Goal: Task Accomplishment & Management: Manage account settings

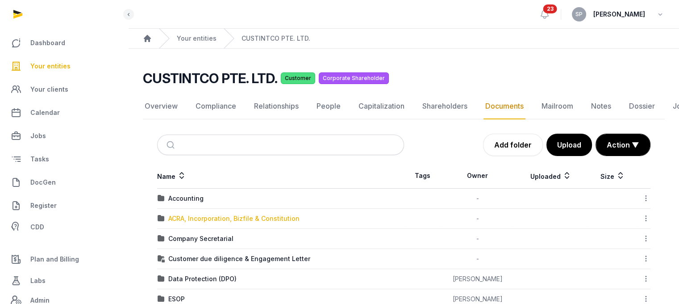
click at [211, 216] on div "ACRA, Incorporation, Bizfile & Constitution" at bounding box center [233, 218] width 131 height 9
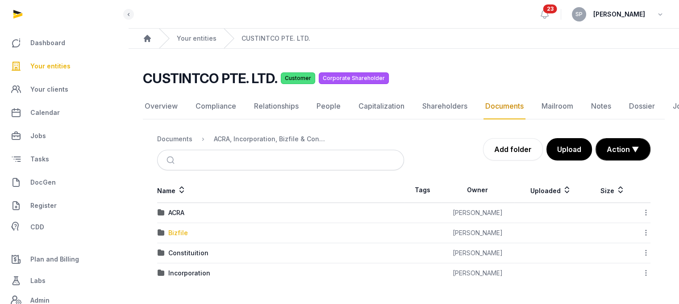
click at [180, 232] on div "Bizfile" at bounding box center [178, 232] width 20 height 9
click at [178, 251] on div "2025" at bounding box center [176, 252] width 16 height 9
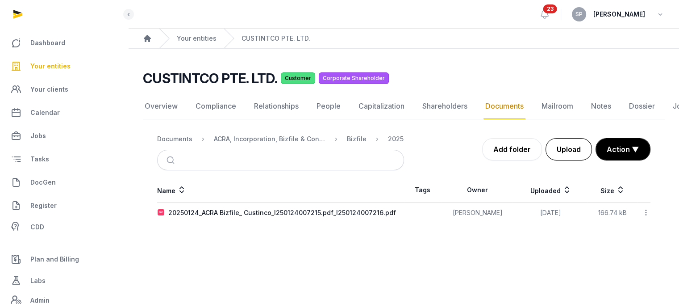
click at [569, 155] on button "Upload" at bounding box center [569, 149] width 46 height 22
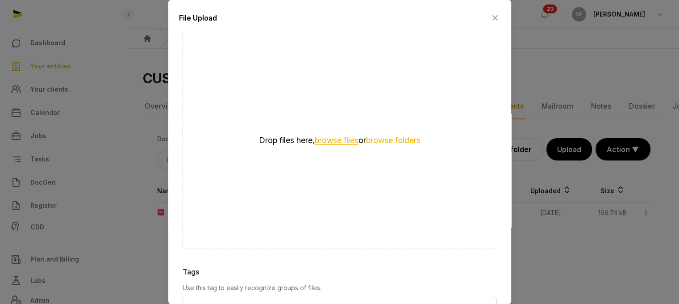
click at [333, 136] on button "browse files" at bounding box center [337, 140] width 44 height 8
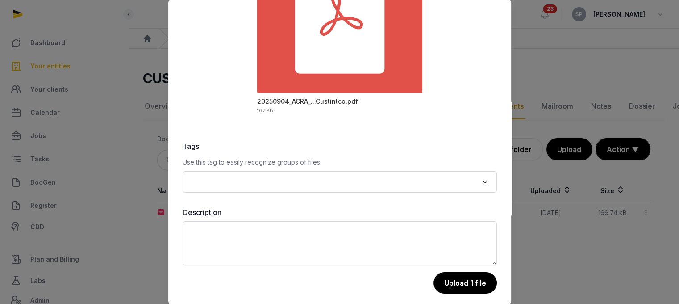
scroll to position [126, 0]
click at [468, 276] on button "Upload 1 file" at bounding box center [465, 283] width 64 height 22
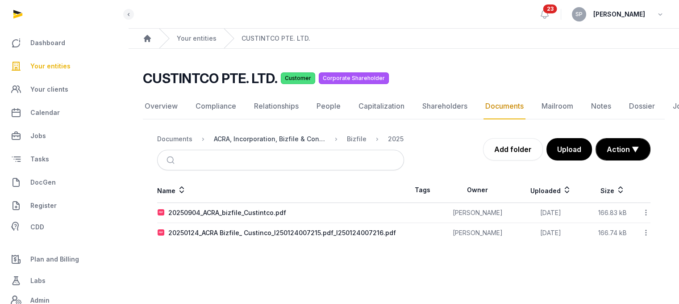
click at [290, 135] on div "ACRA, Incorporation, Bizfile & Constitution" at bounding box center [270, 138] width 112 height 9
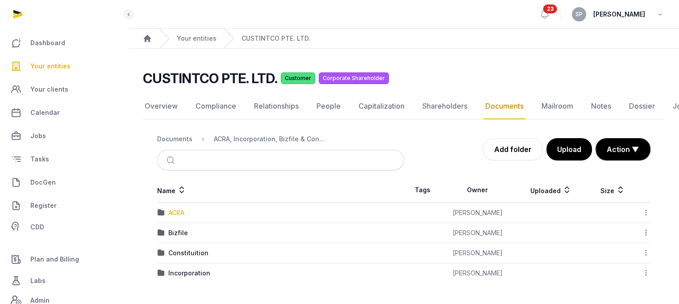
click at [179, 213] on div "ACRA" at bounding box center [176, 212] width 16 height 9
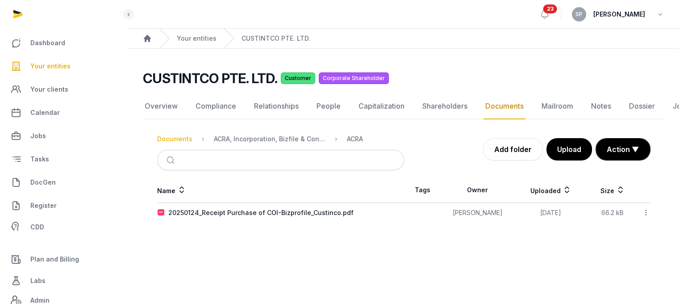
click at [184, 137] on div "Documents" at bounding box center [174, 138] width 35 height 9
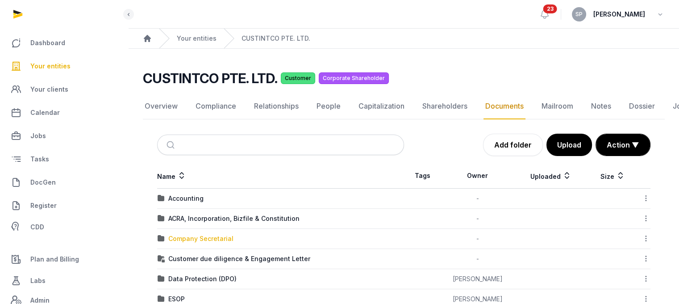
click at [204, 237] on div "Company Secretarial" at bounding box center [200, 238] width 65 height 9
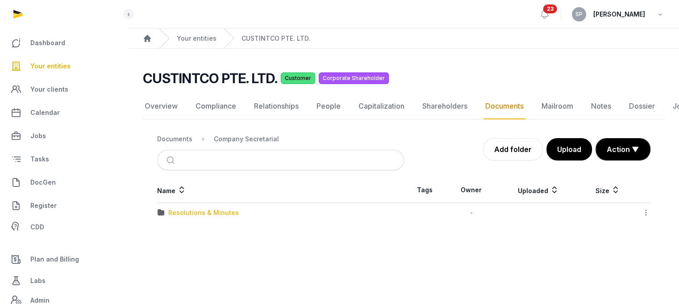
click at [205, 212] on div "Resolutions & Minutes" at bounding box center [203, 212] width 71 height 9
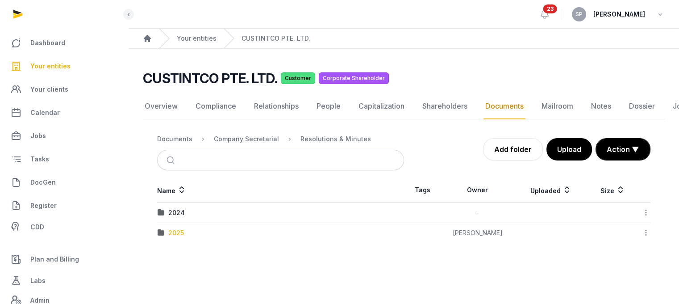
click at [176, 234] on div "2025" at bounding box center [176, 232] width 16 height 9
click at [200, 210] on div "AGM/AR FYE 2024" at bounding box center [196, 212] width 56 height 9
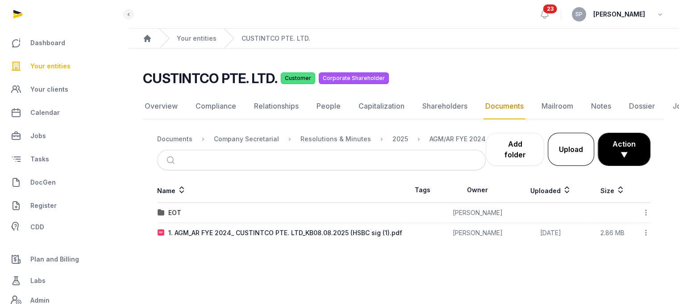
click at [565, 147] on button "Upload" at bounding box center [571, 149] width 46 height 33
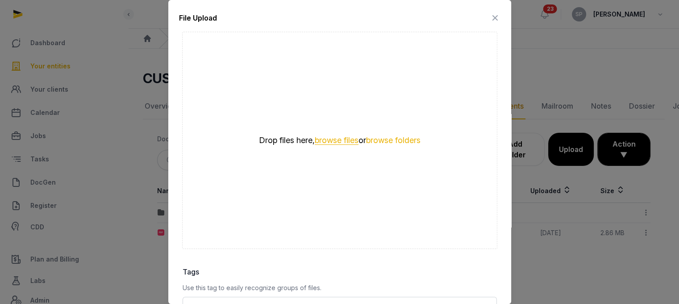
click at [337, 136] on button "browse files" at bounding box center [337, 140] width 44 height 8
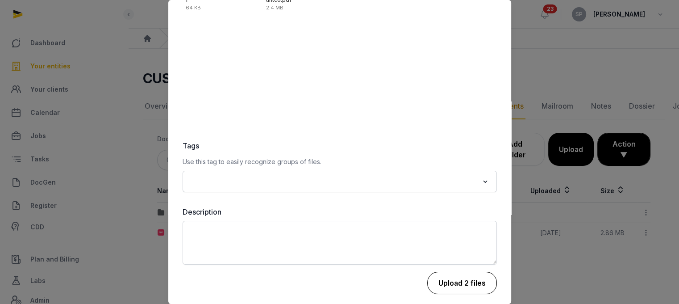
click at [469, 278] on button "Upload 2 files" at bounding box center [462, 283] width 70 height 22
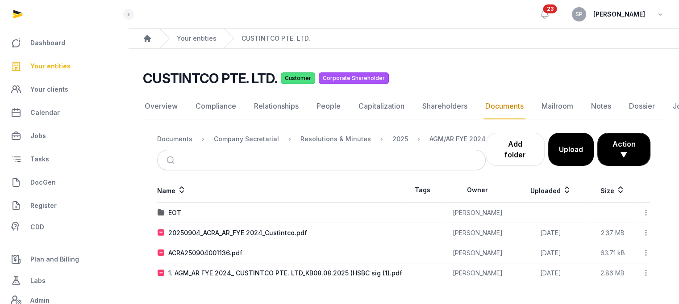
drag, startPoint x: 239, startPoint y: 232, endPoint x: 647, endPoint y: 252, distance: 407.9
click at [647, 252] on icon at bounding box center [646, 252] width 8 height 9
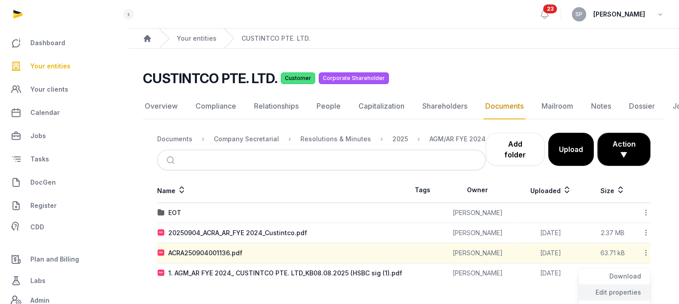
click at [627, 286] on div "Edit properties" at bounding box center [614, 292] width 71 height 16
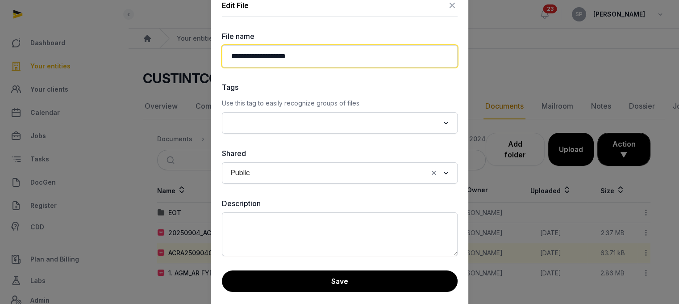
click at [318, 57] on input "**********" at bounding box center [340, 56] width 236 height 22
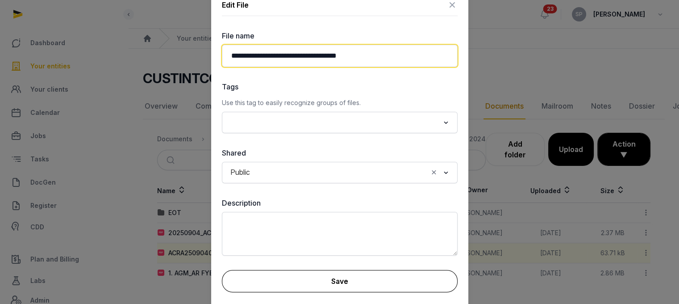
type input "**********"
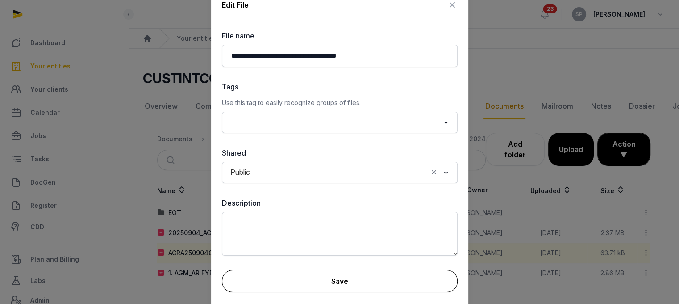
click at [364, 283] on button "Save" at bounding box center [340, 281] width 236 height 22
click at [377, 276] on button "Save" at bounding box center [340, 281] width 236 height 22
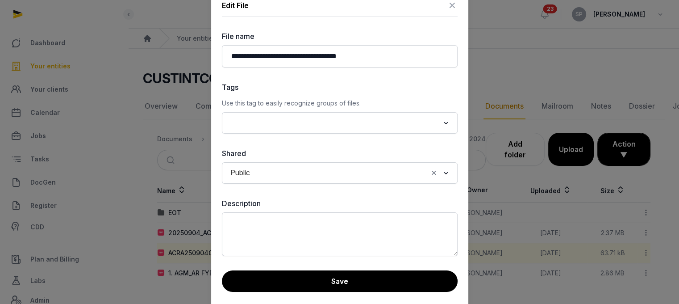
scroll to position [7, 0]
click at [454, 6] on icon at bounding box center [452, 5] width 11 height 14
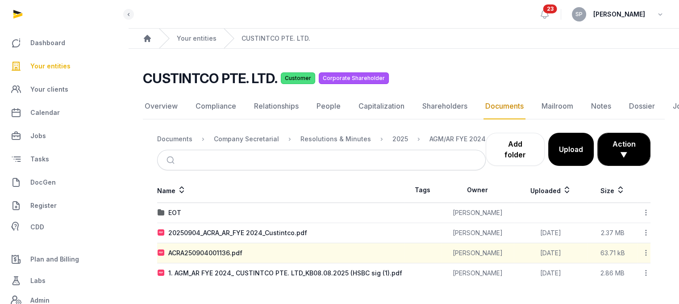
click at [645, 248] on icon at bounding box center [646, 252] width 8 height 9
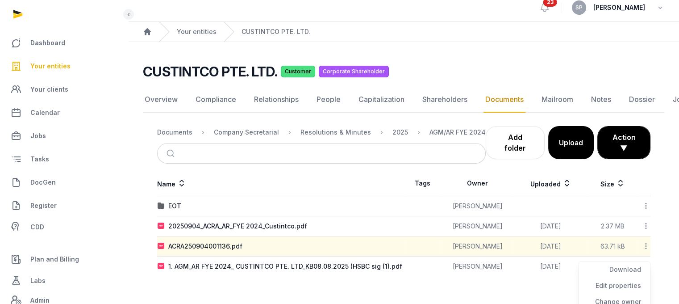
scroll to position [76, 0]
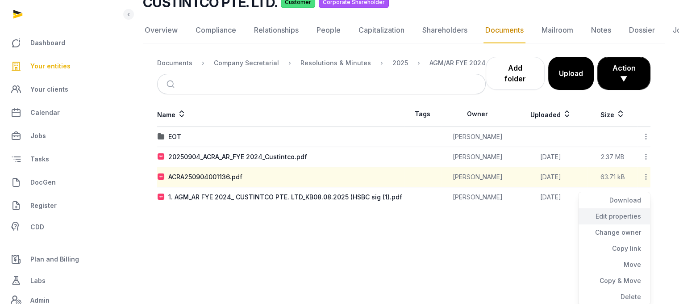
click at [634, 214] on div "Edit properties" at bounding box center [614, 216] width 71 height 16
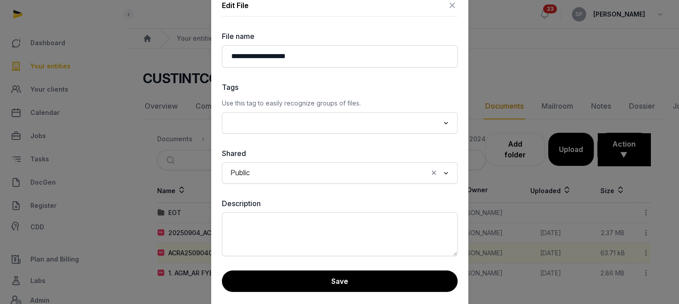
scroll to position [7, 0]
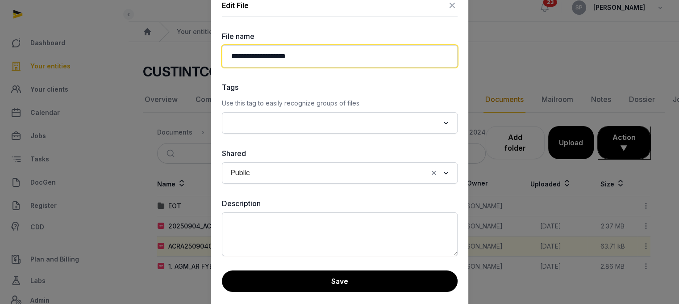
drag, startPoint x: 334, startPoint y: 55, endPoint x: 221, endPoint y: 62, distance: 113.2
click at [221, 62] on div "**********" at bounding box center [339, 151] width 257 height 329
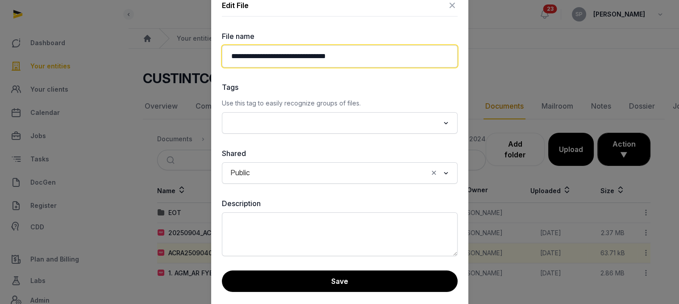
click at [289, 54] on input "**********" at bounding box center [340, 56] width 236 height 22
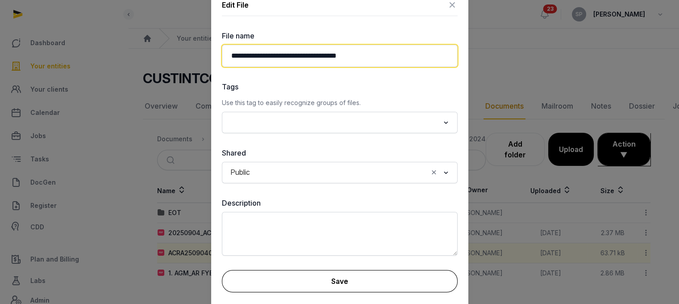
type input "**********"
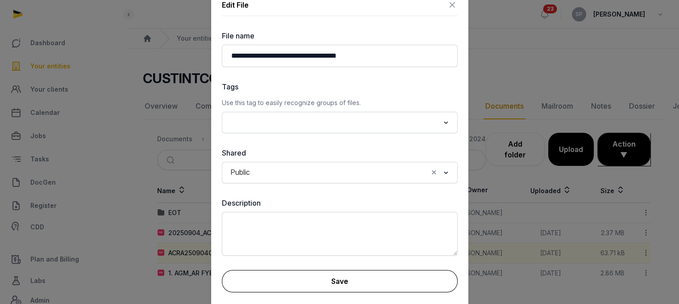
click at [327, 284] on button "Save" at bounding box center [340, 281] width 236 height 22
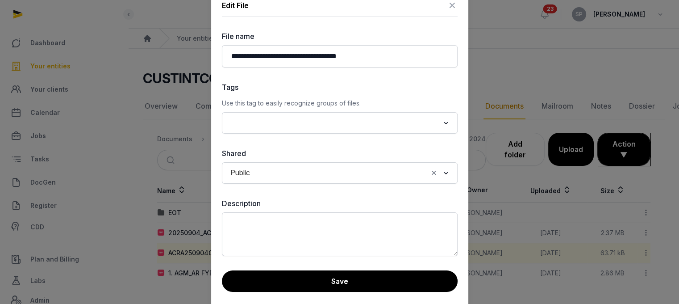
click at [452, 6] on icon at bounding box center [452, 5] width 11 height 14
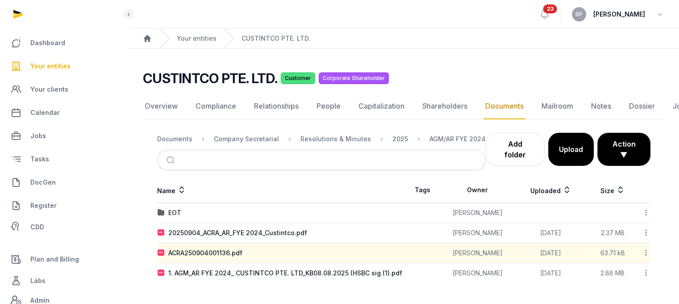
click at [381, 134] on div "2025" at bounding box center [393, 139] width 30 height 11
click at [393, 134] on div "2025" at bounding box center [401, 138] width 16 height 9
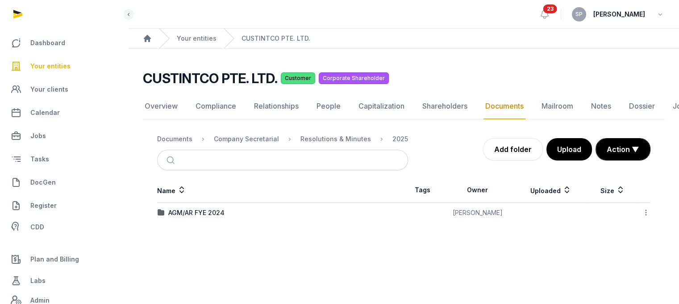
click at [645, 208] on icon at bounding box center [646, 212] width 8 height 9
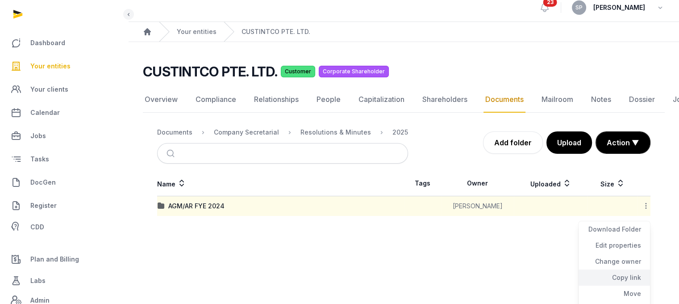
click at [628, 275] on div "Copy link" at bounding box center [614, 277] width 71 height 16
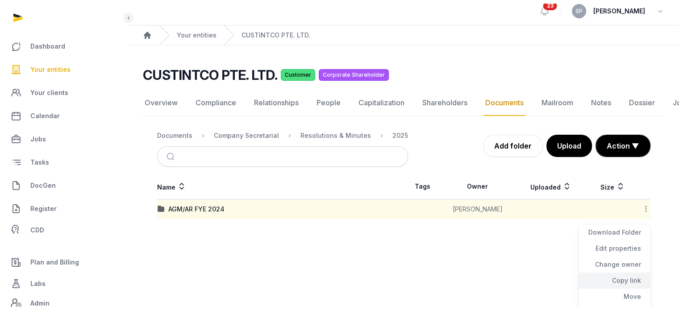
scroll to position [0, 0]
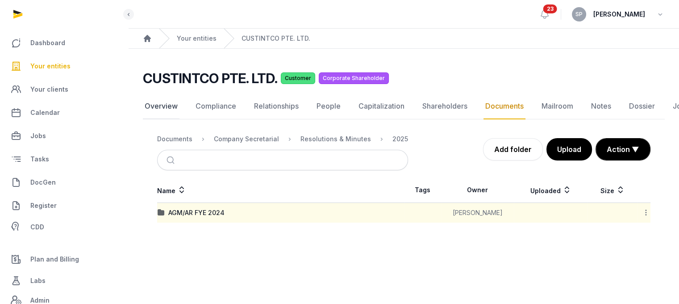
click at [163, 108] on link "Overview" at bounding box center [161, 106] width 37 height 26
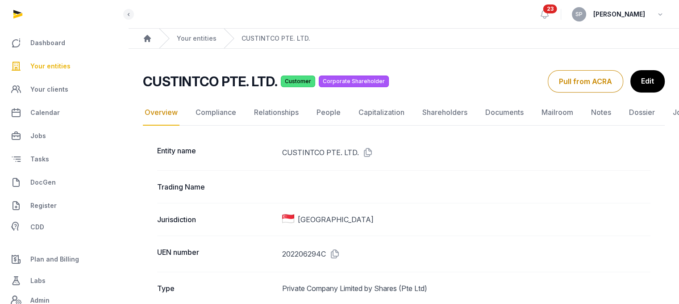
click at [365, 152] on icon at bounding box center [366, 152] width 14 height 14
click at [486, 113] on link "Documents" at bounding box center [505, 113] width 42 height 26
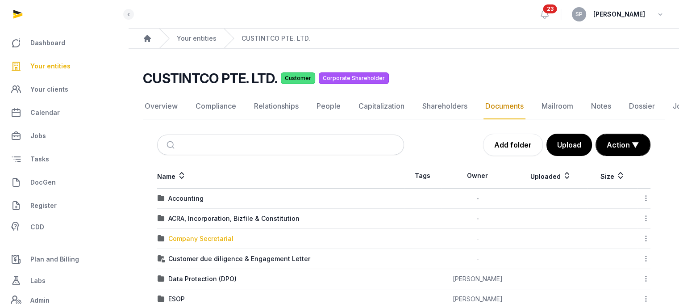
click at [204, 235] on div "Company Secretarial" at bounding box center [200, 238] width 65 height 9
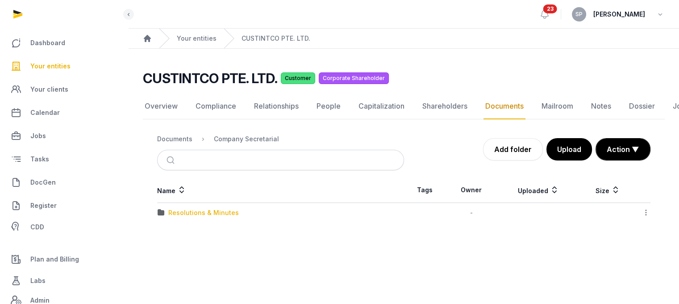
click at [205, 214] on div "Resolutions & Minutes" at bounding box center [203, 212] width 71 height 9
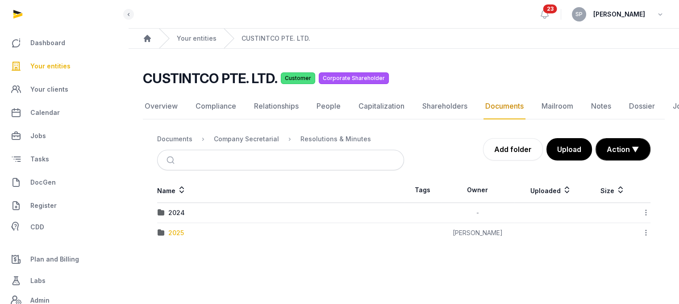
click at [175, 233] on div "2025" at bounding box center [176, 232] width 16 height 9
click at [645, 211] on icon at bounding box center [646, 212] width 8 height 9
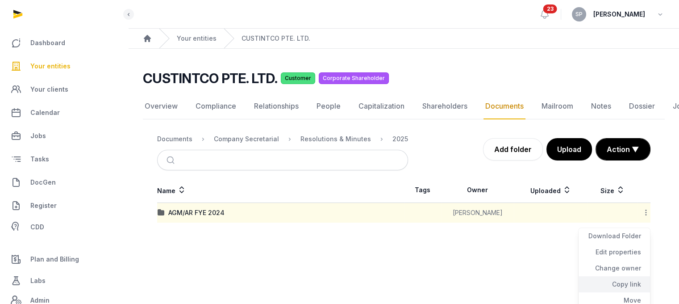
click at [625, 285] on div "Copy link" at bounding box center [614, 284] width 71 height 16
click at [247, 137] on div "Company Secretarial" at bounding box center [246, 138] width 65 height 9
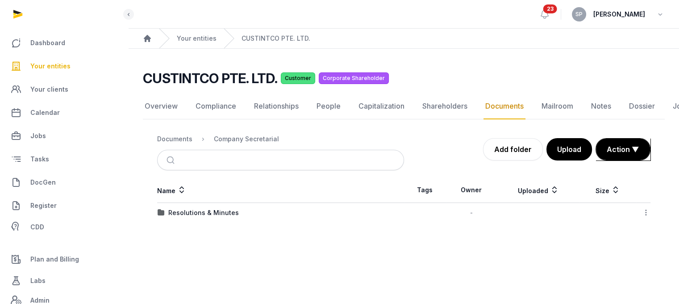
click at [184, 143] on ol "Documents Company Secretarial" at bounding box center [218, 139] width 122 height 11
click at [184, 137] on div "Documents" at bounding box center [174, 138] width 35 height 9
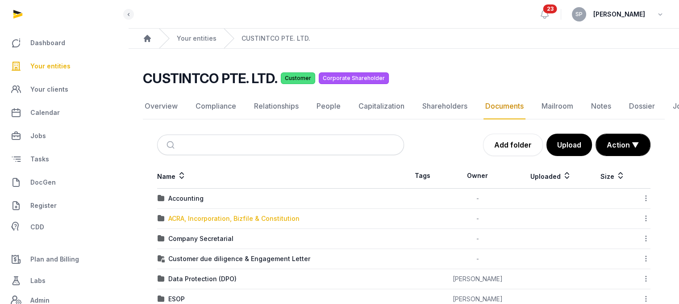
click at [203, 216] on div "ACRA, Incorporation, Bizfile & Constitution" at bounding box center [233, 218] width 131 height 9
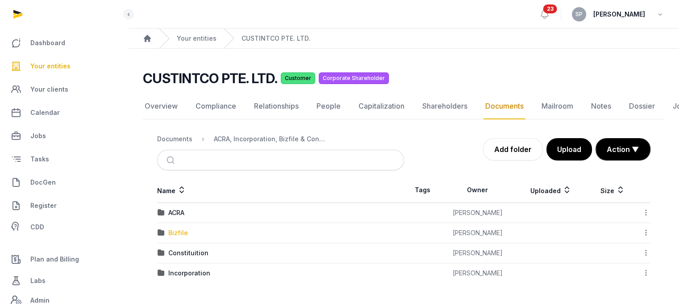
click at [184, 232] on div "Bizfile" at bounding box center [178, 232] width 20 height 9
click at [173, 251] on div "2025" at bounding box center [176, 252] width 16 height 9
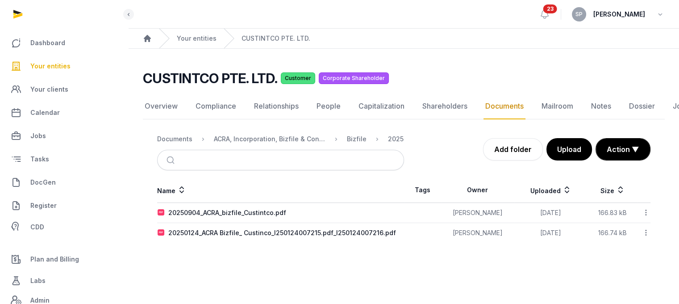
click at [651, 213] on div "Name Tags Owner Uploaded Size 20250904_ACRA_bizfile_Custintco.pdf Sneha Patwari…" at bounding box center [404, 209] width 522 height 65
click at [642, 212] on icon at bounding box center [646, 212] width 8 height 9
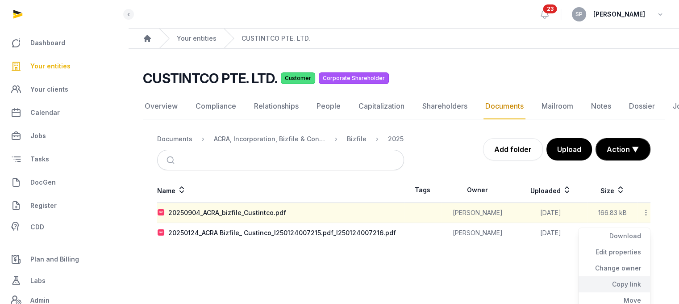
click at [626, 282] on div "Copy link" at bounding box center [614, 284] width 71 height 16
click at [65, 64] on span "Your entities" at bounding box center [50, 66] width 40 height 11
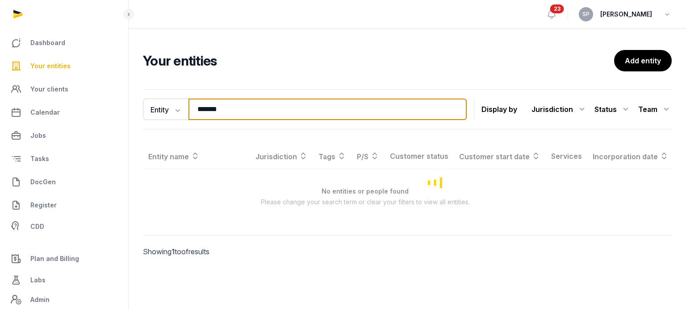
click at [242, 114] on input "*******" at bounding box center [327, 109] width 278 height 21
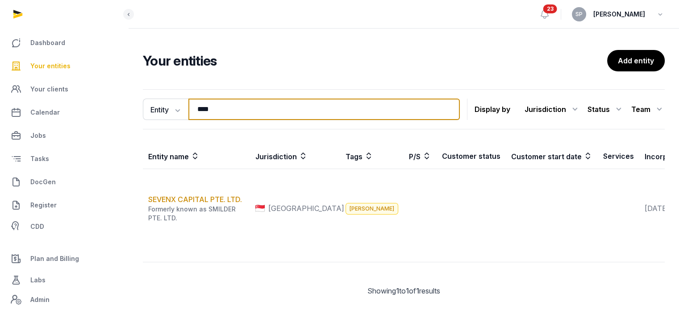
type input "****"
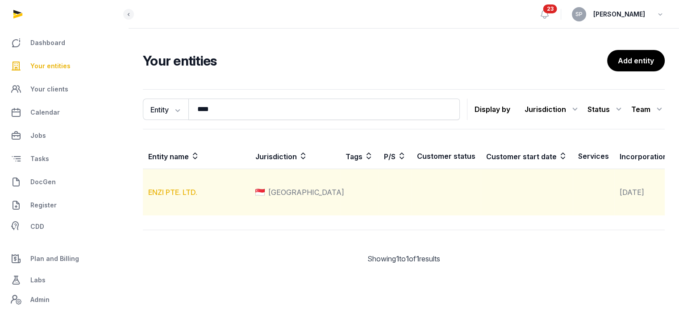
click at [186, 197] on link "ENZI PTE. LTD." at bounding box center [172, 192] width 49 height 9
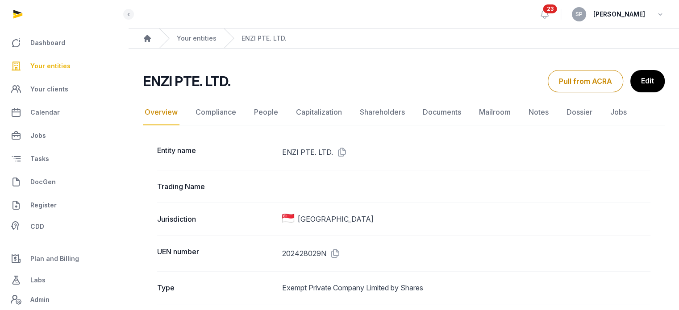
click at [336, 251] on icon at bounding box center [333, 254] width 14 height 14
click at [450, 113] on link "Documents" at bounding box center [442, 113] width 42 height 26
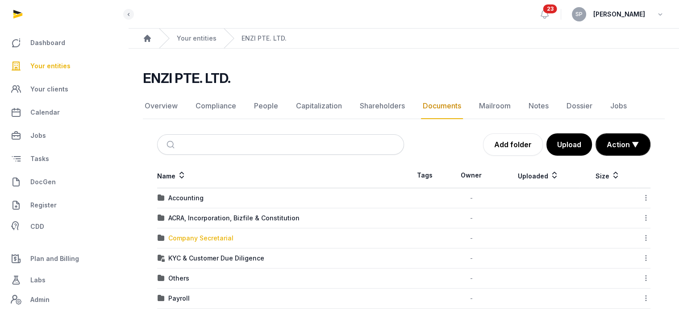
click at [190, 236] on div "Company Secretarial" at bounding box center [200, 238] width 65 height 9
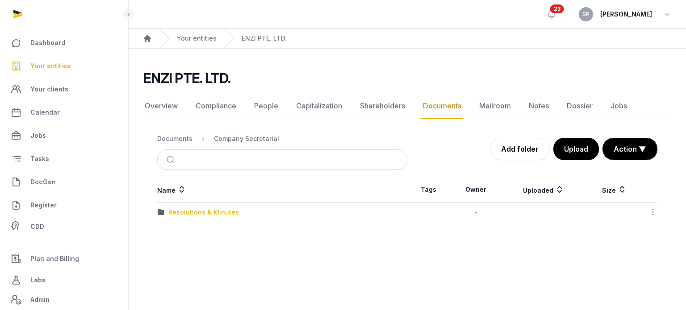
click at [201, 212] on div "Resolutions & Minutes" at bounding box center [203, 212] width 71 height 9
click at [171, 210] on div "2025" at bounding box center [176, 212] width 16 height 9
drag, startPoint x: 171, startPoint y: 210, endPoint x: 276, endPoint y: 267, distance: 119.1
click at [276, 267] on main "Open sidebar 23 SP Sneha Patwari Home Your entities ENZI PTE. LTD. ENZI PTE. LT…" at bounding box center [343, 155] width 686 height 310
click at [187, 212] on div "AGM & AR" at bounding box center [183, 212] width 30 height 9
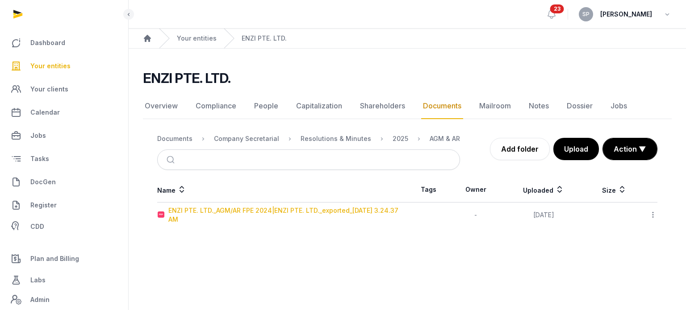
click at [226, 209] on div "ENZI PTE. LTD._AGM/AR FPE 2024|ENZI PTE. LTD._exported_2025-09-04 3.24.37 AM" at bounding box center [287, 215] width 239 height 18
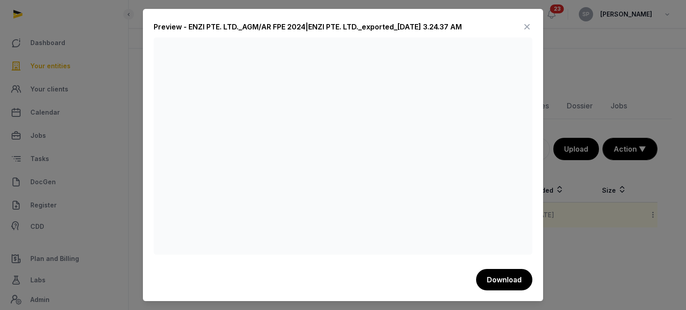
click at [527, 32] on icon at bounding box center [527, 27] width 11 height 14
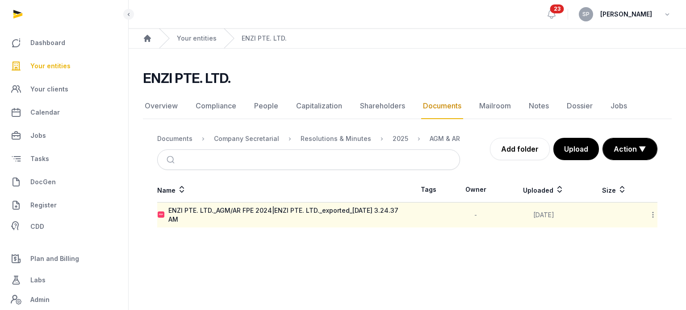
click at [176, 143] on ol "Documents Company Secretarial Resolutions & Minutes 2025 AGM & AR" at bounding box center [308, 139] width 303 height 11
click at [176, 137] on div "Documents" at bounding box center [174, 138] width 35 height 9
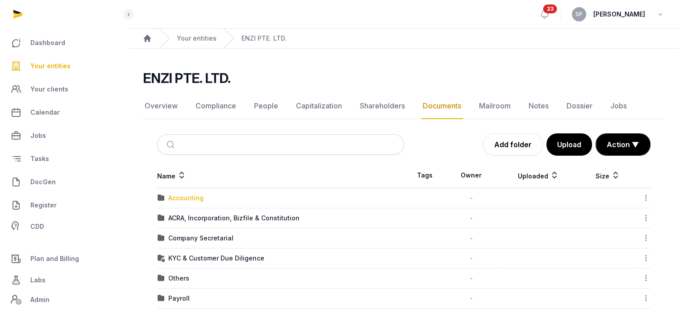
click at [188, 199] on div "Accounting" at bounding box center [185, 198] width 35 height 9
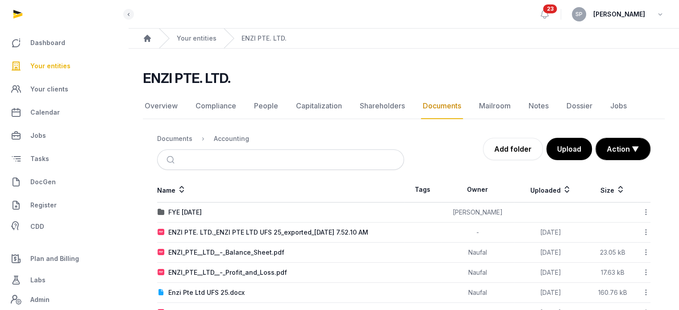
scroll to position [29, 0]
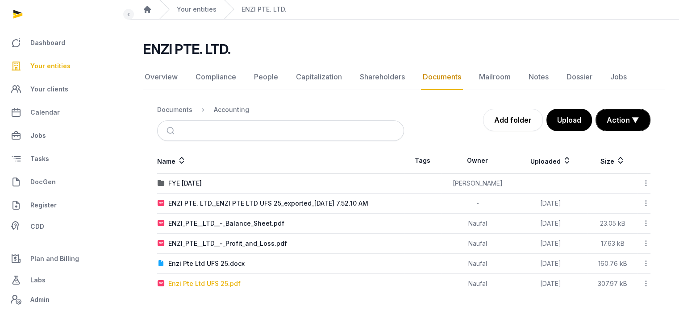
click at [214, 280] on div "Enzi Pte Ltd UFS 25.pdf" at bounding box center [204, 284] width 72 height 9
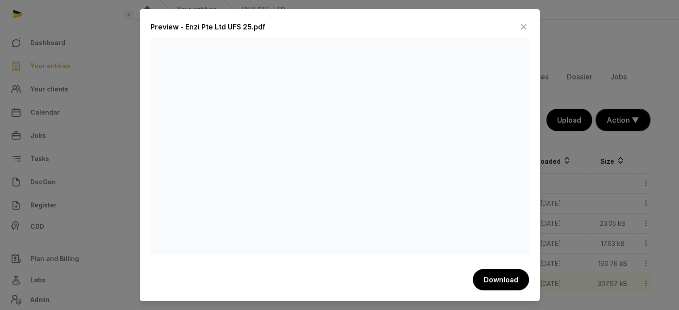
click at [527, 23] on icon at bounding box center [524, 27] width 11 height 14
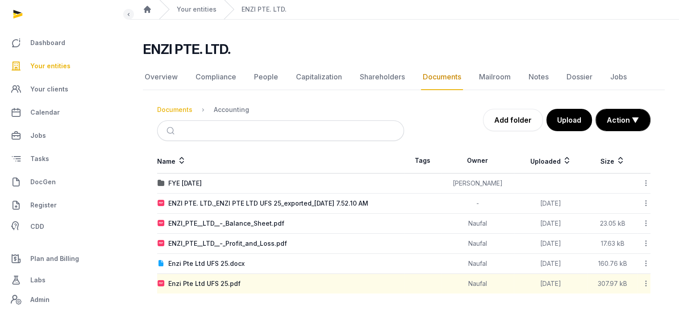
click at [180, 112] on div "Documents" at bounding box center [174, 109] width 35 height 9
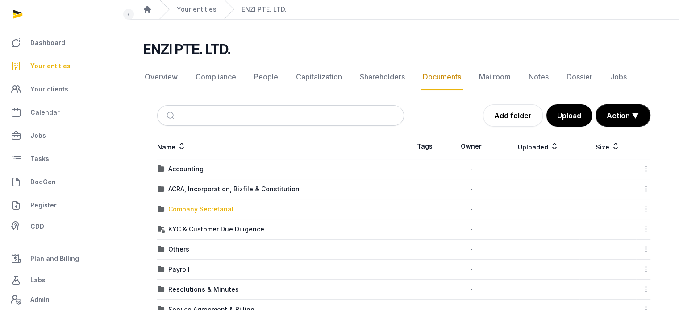
click at [203, 211] on div "Company Secretarial" at bounding box center [200, 209] width 65 height 9
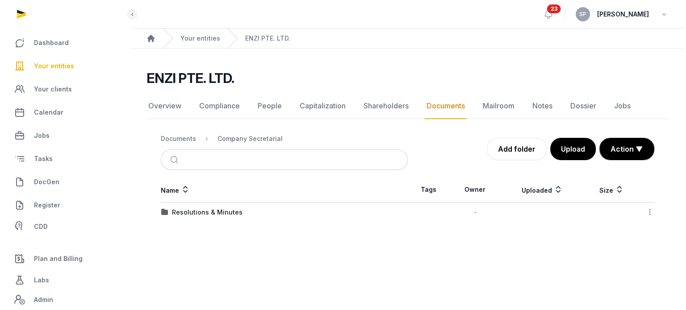
scroll to position [0, 0]
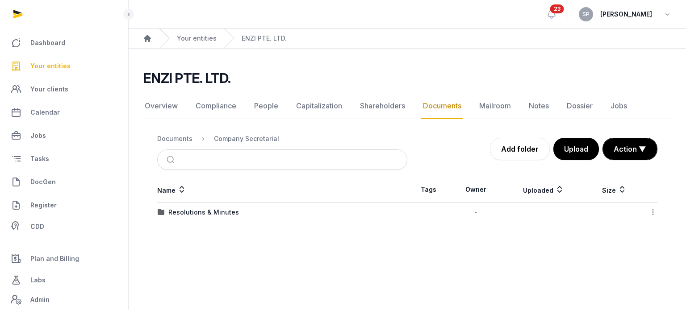
click at [203, 211] on div "Resolutions & Minutes" at bounding box center [203, 212] width 71 height 9
click at [170, 211] on div "2025" at bounding box center [176, 212] width 16 height 9
click at [183, 214] on div "AGM & AR" at bounding box center [183, 212] width 30 height 9
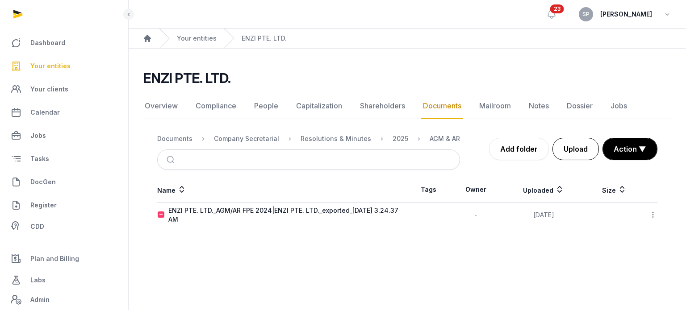
click at [575, 149] on button "Upload" at bounding box center [575, 149] width 46 height 22
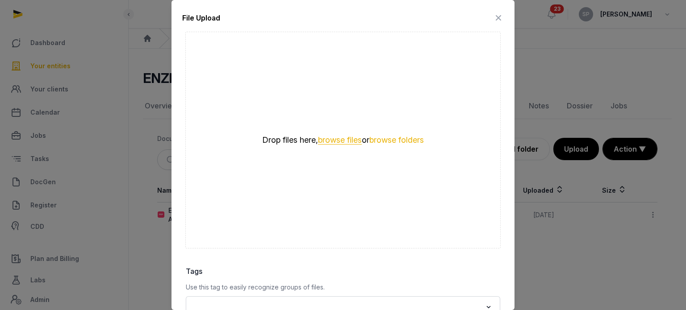
click at [340, 139] on button "browse files" at bounding box center [340, 140] width 44 height 8
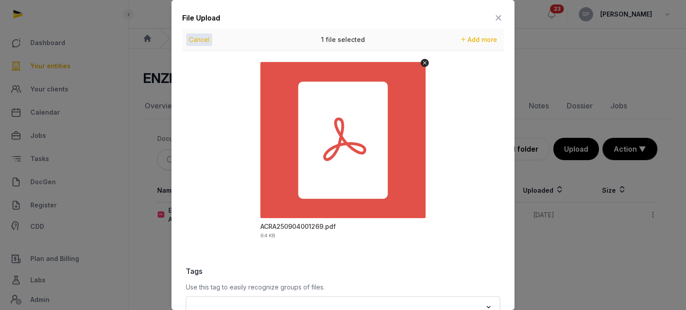
scroll to position [126, 0]
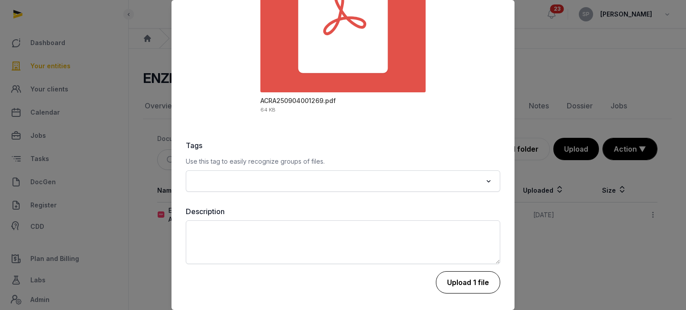
click at [473, 281] on button "Upload 1 file" at bounding box center [468, 283] width 64 height 22
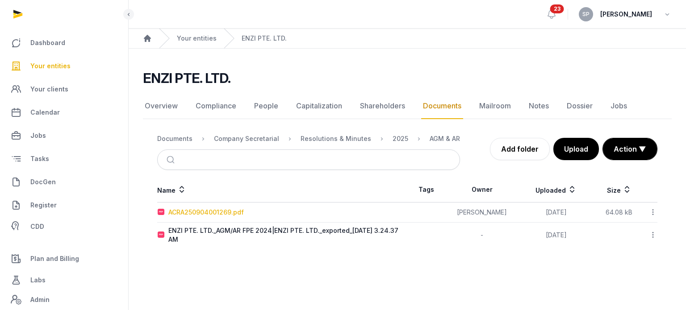
click at [232, 213] on div "ACRA250904001269.pdf" at bounding box center [205, 212] width 75 height 9
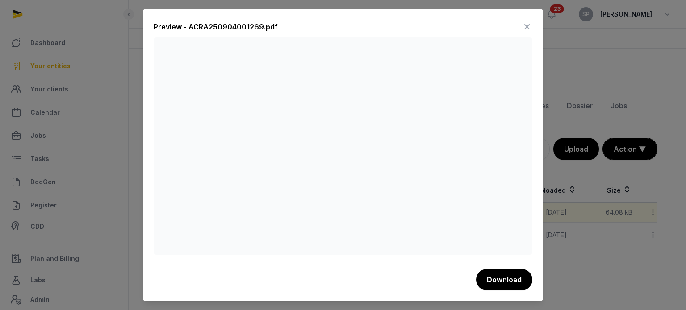
click at [524, 28] on icon at bounding box center [527, 27] width 11 height 14
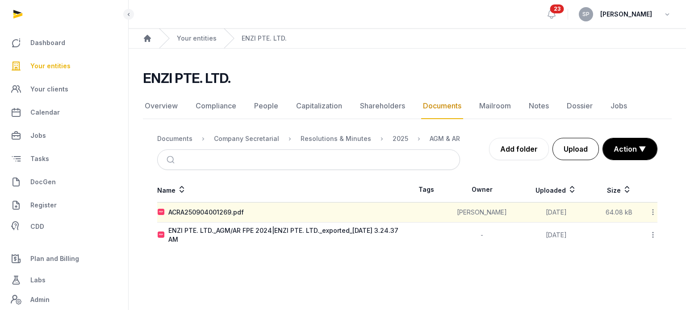
click at [573, 156] on button "Upload" at bounding box center [575, 149] width 46 height 22
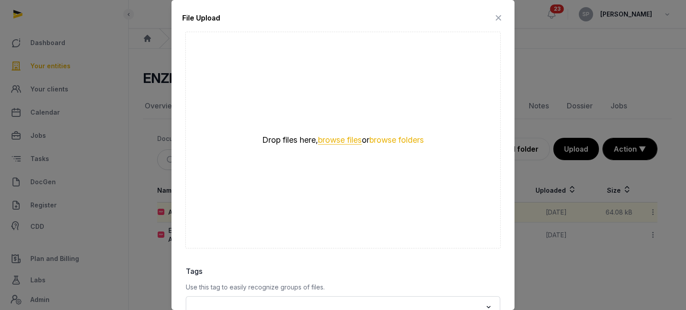
click at [338, 144] on button "browse files" at bounding box center [340, 140] width 44 height 8
click at [493, 23] on icon at bounding box center [498, 18] width 11 height 14
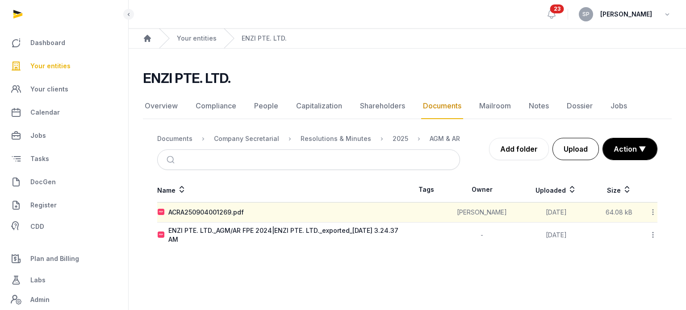
click at [572, 149] on button "Upload" at bounding box center [575, 149] width 46 height 22
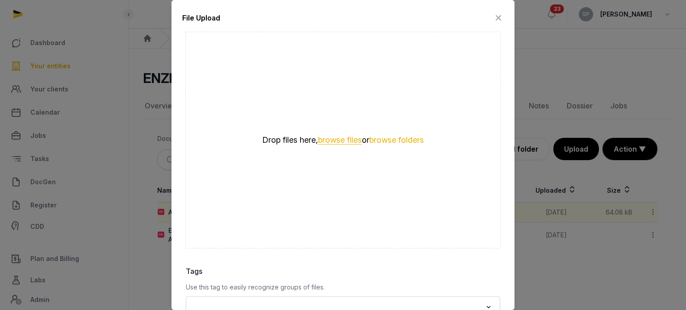
click at [342, 137] on button "browse files" at bounding box center [340, 140] width 44 height 8
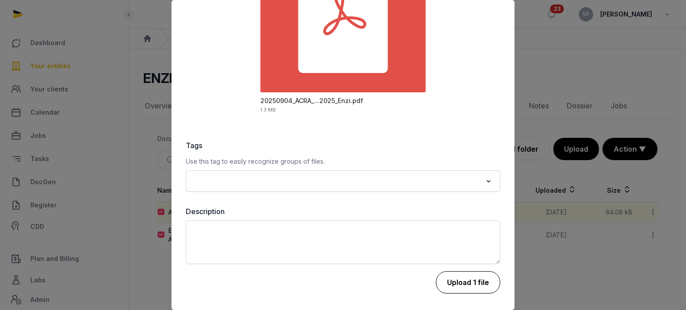
click at [466, 281] on button "Upload 1 file" at bounding box center [468, 283] width 64 height 22
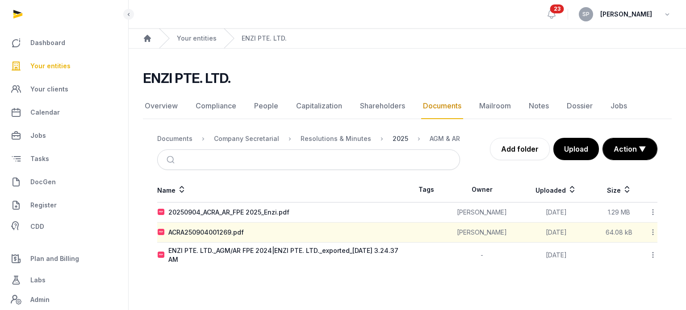
click at [397, 134] on div "2025" at bounding box center [401, 138] width 16 height 9
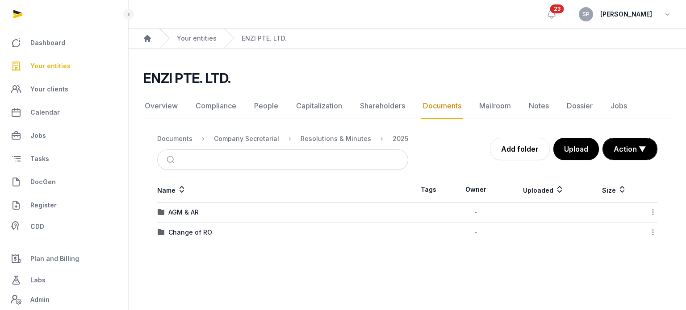
click at [654, 212] on icon at bounding box center [653, 212] width 8 height 9
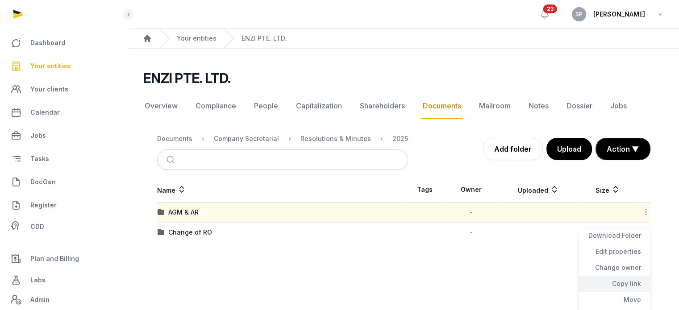
click at [633, 288] on div "Copy link" at bounding box center [614, 284] width 71 height 16
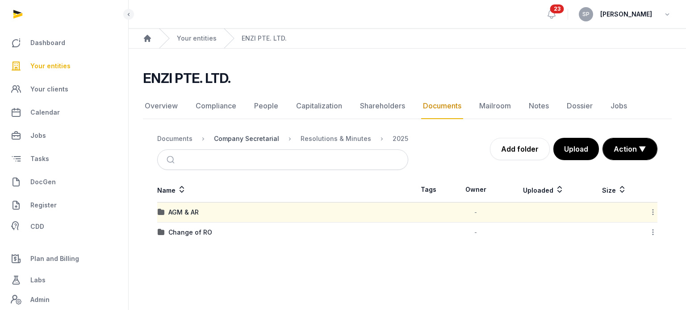
click at [229, 142] on div "Company Secretarial" at bounding box center [246, 138] width 65 height 9
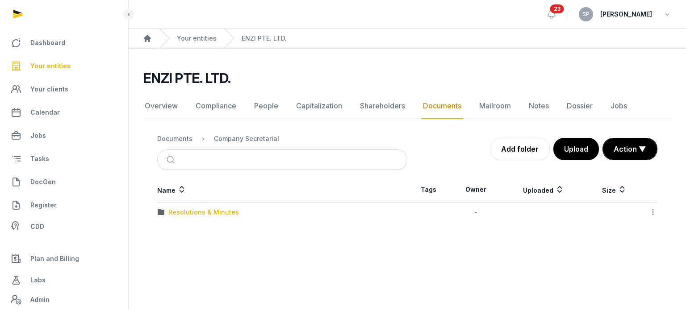
click at [200, 213] on div "Resolutions & Minutes" at bounding box center [203, 212] width 71 height 9
click at [231, 141] on div "Company Secretarial" at bounding box center [246, 138] width 65 height 9
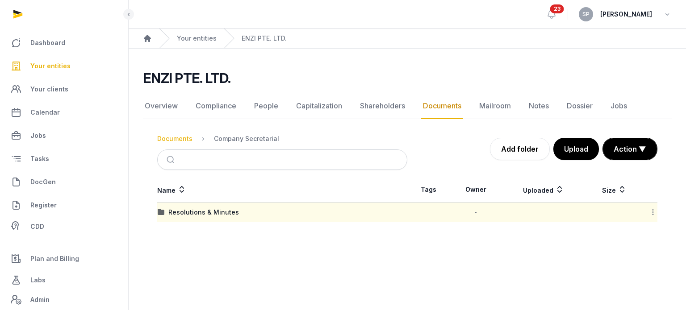
click at [188, 137] on div "Documents" at bounding box center [174, 138] width 35 height 9
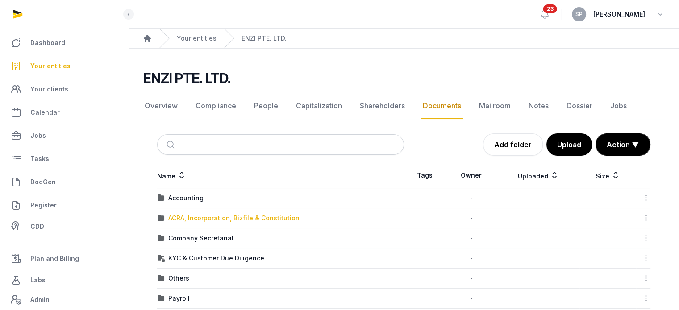
click at [204, 218] on div "ACRA, Incorporation, Bizfile & Constitution" at bounding box center [233, 218] width 131 height 9
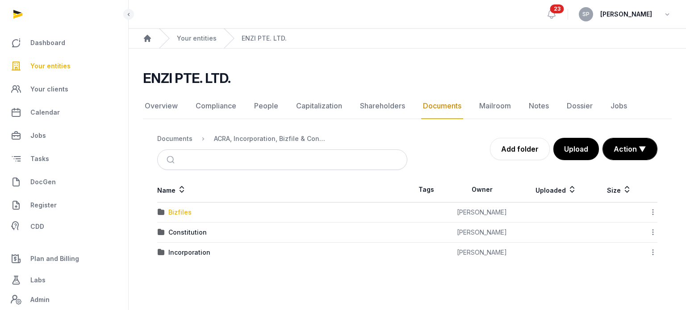
click at [180, 213] on div "Bizfiles" at bounding box center [179, 212] width 23 height 9
click at [179, 235] on div "2025" at bounding box center [176, 232] width 16 height 9
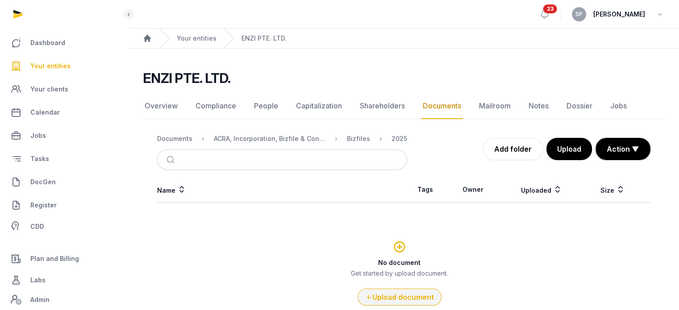
click at [406, 298] on button "Upload document" at bounding box center [400, 297] width 84 height 17
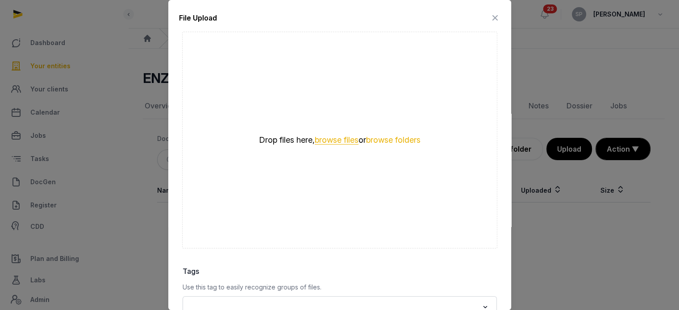
click at [332, 141] on button "browse files" at bounding box center [337, 140] width 44 height 8
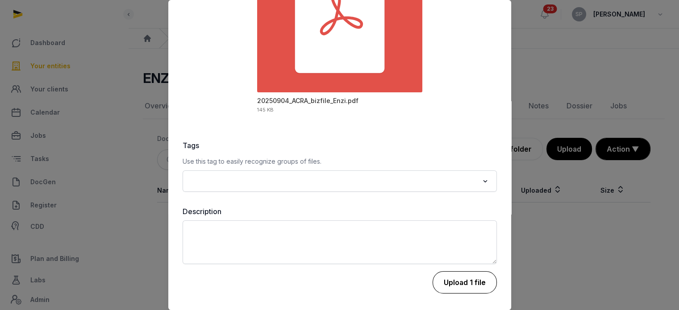
click at [445, 276] on button "Upload 1 file" at bounding box center [465, 283] width 64 height 22
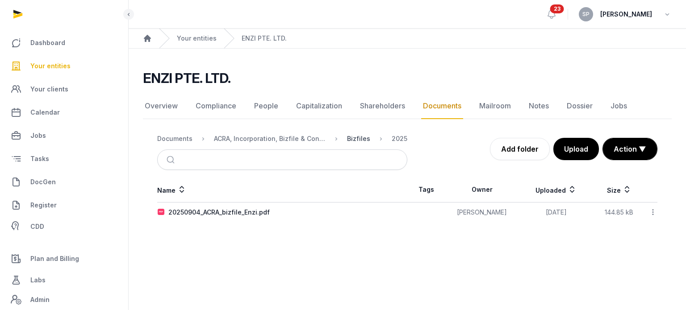
click at [361, 141] on div "Bizfiles" at bounding box center [358, 138] width 23 height 9
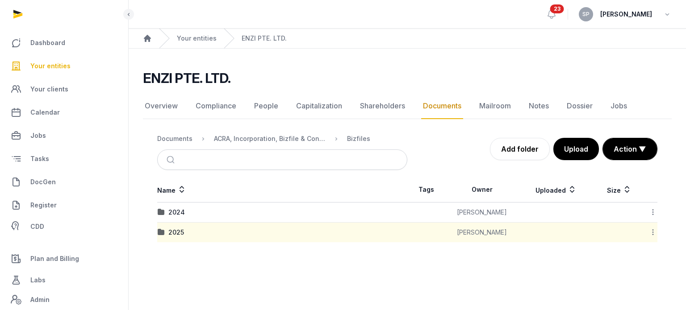
click at [184, 230] on div "2025" at bounding box center [282, 232] width 249 height 9
click at [181, 231] on div "2025" at bounding box center [176, 232] width 16 height 9
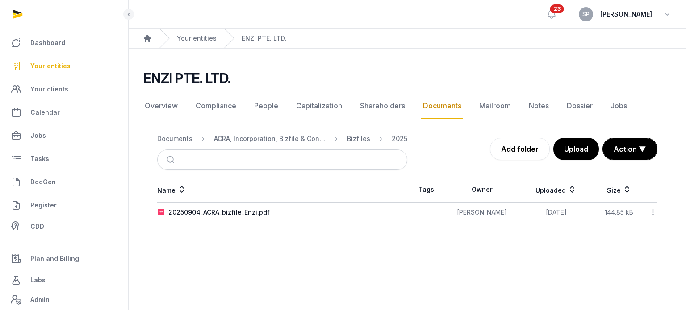
click at [652, 214] on icon at bounding box center [653, 212] width 8 height 9
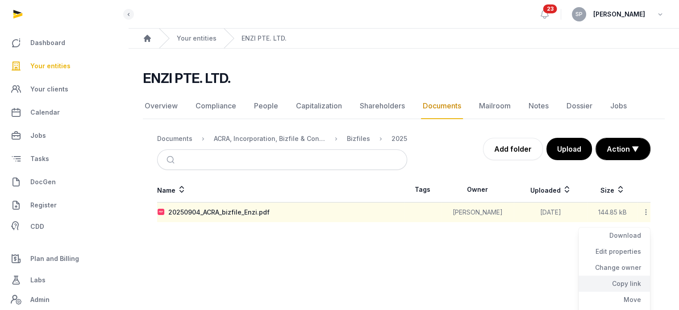
click at [632, 281] on div "Copy link" at bounding box center [614, 284] width 71 height 16
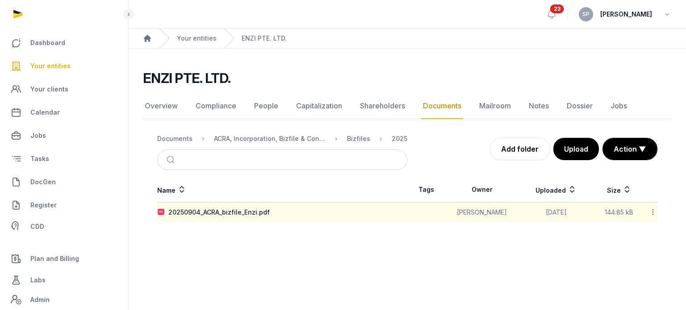
click at [61, 58] on link "Your entities" at bounding box center [64, 65] width 114 height 21
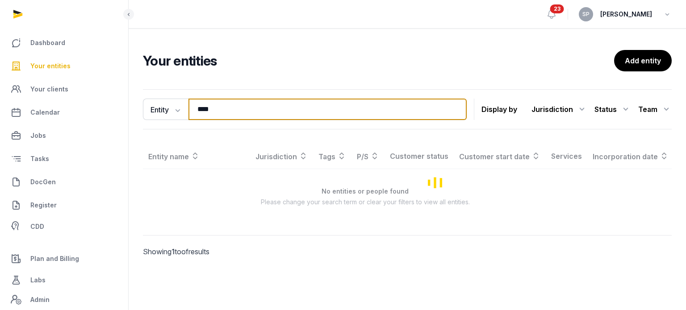
click at [230, 109] on input "****" at bounding box center [327, 109] width 278 height 21
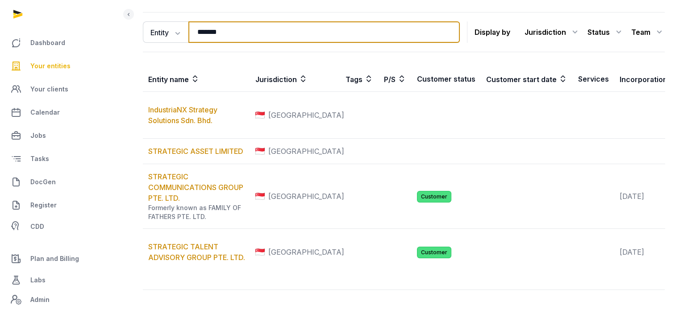
scroll to position [95, 0]
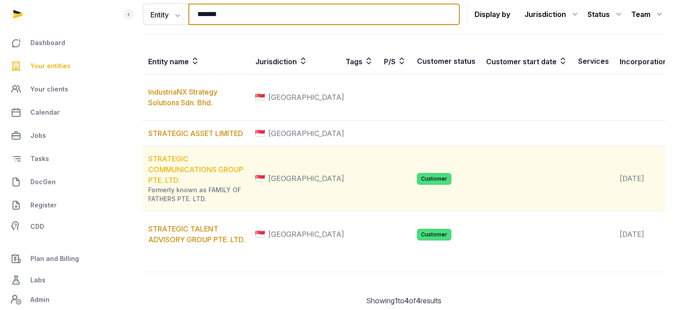
type input "*******"
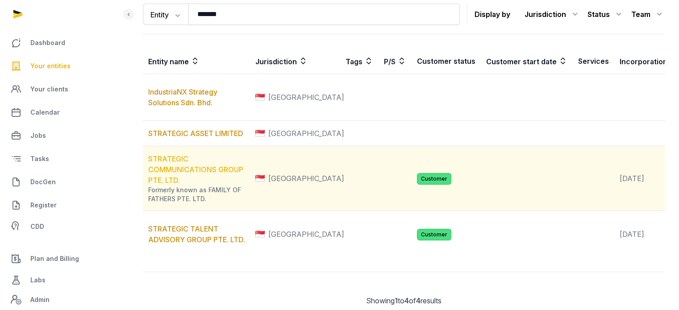
click at [213, 185] on link "STRATEGIC COMMUNICATIONS GROUP PTE. LTD." at bounding box center [195, 170] width 95 height 30
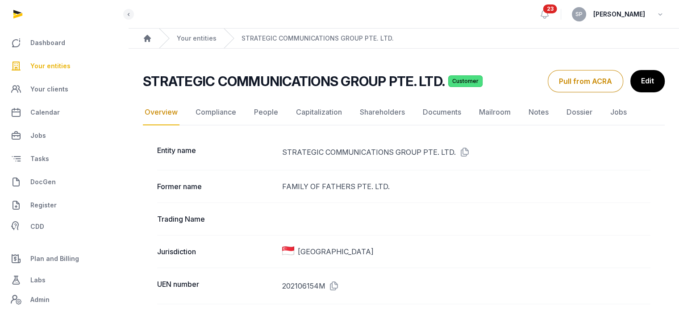
click at [65, 67] on span "Your entities" at bounding box center [50, 66] width 40 height 11
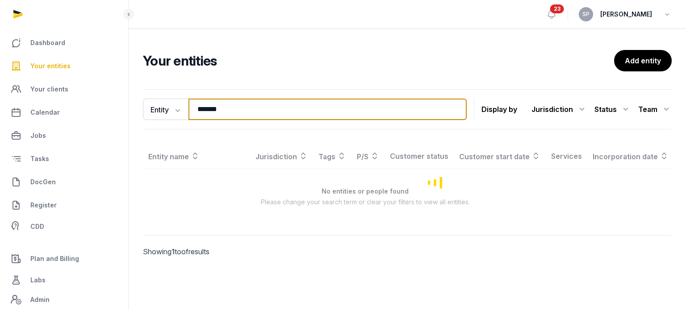
click at [231, 110] on input "*******" at bounding box center [327, 109] width 278 height 21
type input "*"
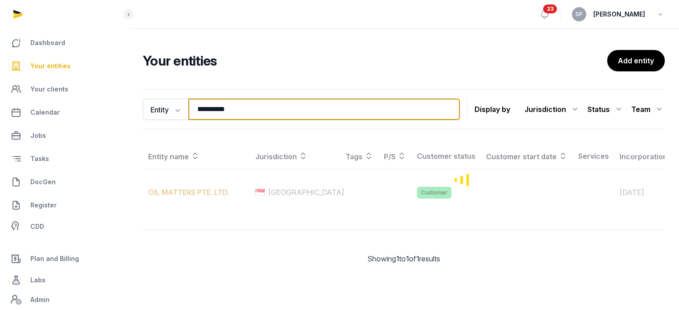
type input "**********"
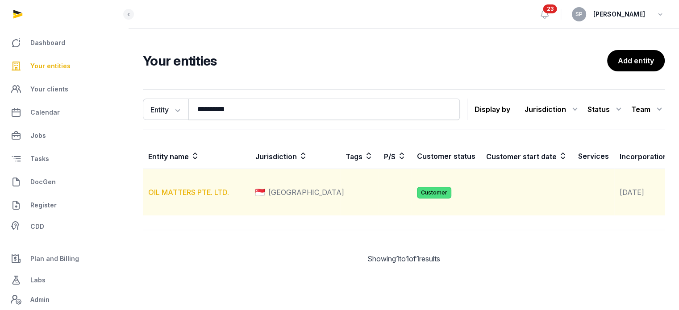
click at [209, 197] on link "OIL MATTERS PTE. LTD." at bounding box center [188, 192] width 81 height 9
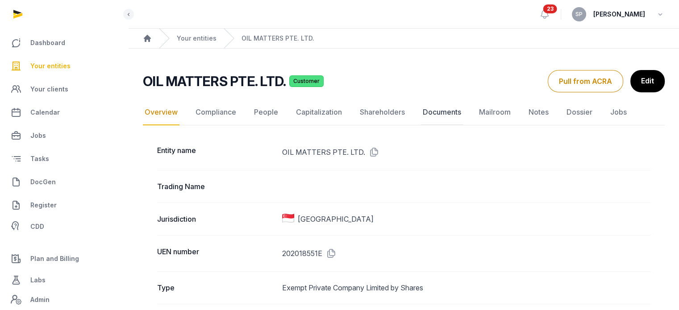
click at [451, 109] on link "Documents" at bounding box center [442, 113] width 42 height 26
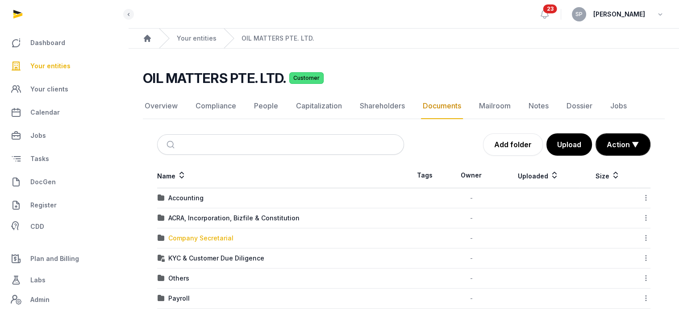
click at [214, 234] on div "Company Secretarial" at bounding box center [200, 238] width 65 height 9
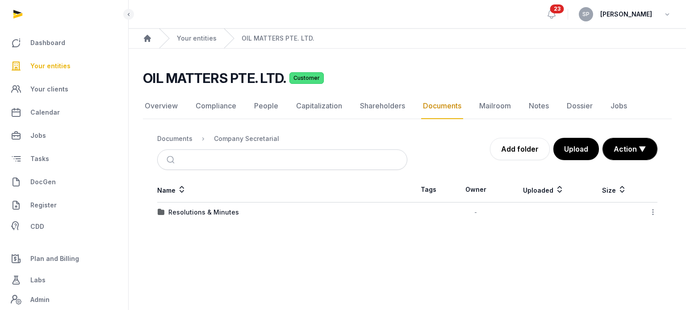
click at [54, 68] on span "Your entities" at bounding box center [50, 66] width 40 height 11
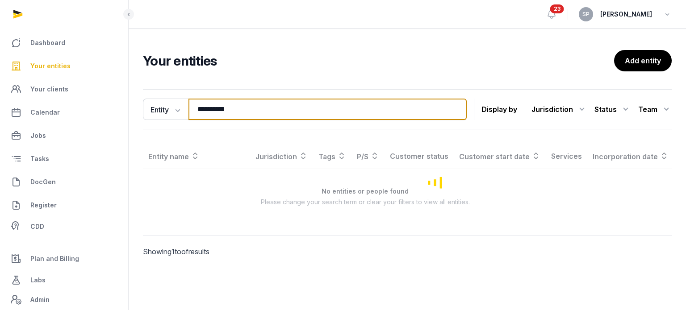
click at [210, 106] on input "**********" at bounding box center [327, 109] width 278 height 21
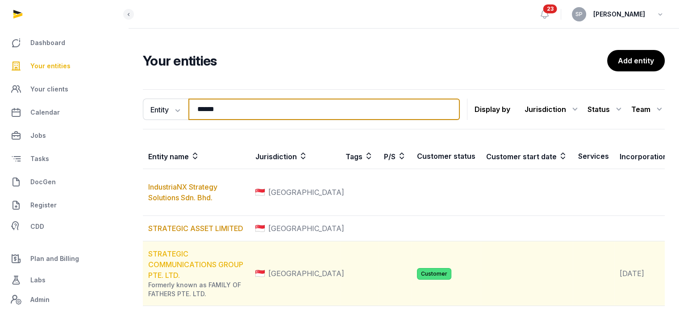
type input "******"
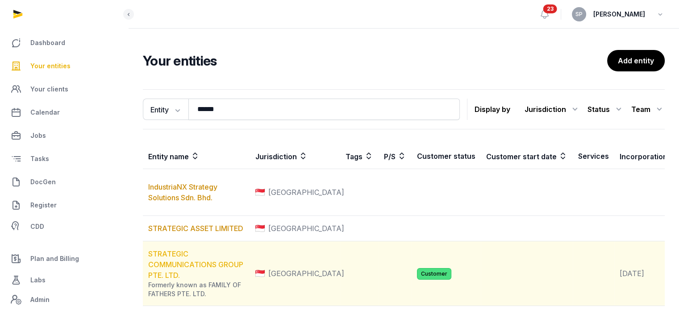
click at [207, 280] on link "STRATEGIC COMMUNICATIONS GROUP PTE. LTD." at bounding box center [195, 265] width 95 height 30
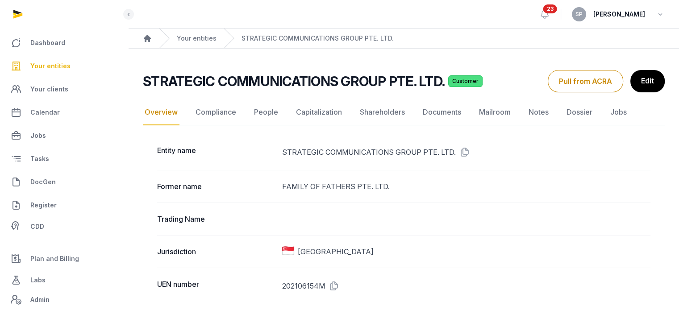
click at [335, 283] on icon at bounding box center [332, 286] width 14 height 14
click at [450, 109] on link "Documents" at bounding box center [442, 113] width 42 height 26
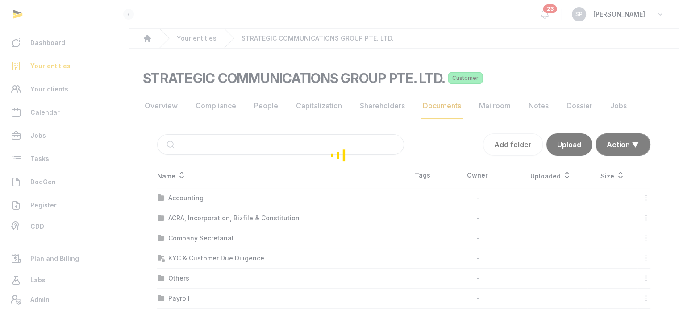
scroll to position [135, 0]
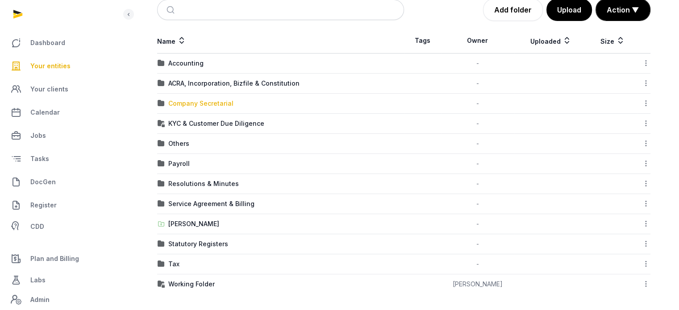
click at [215, 100] on div "Company Secretarial" at bounding box center [200, 103] width 65 height 9
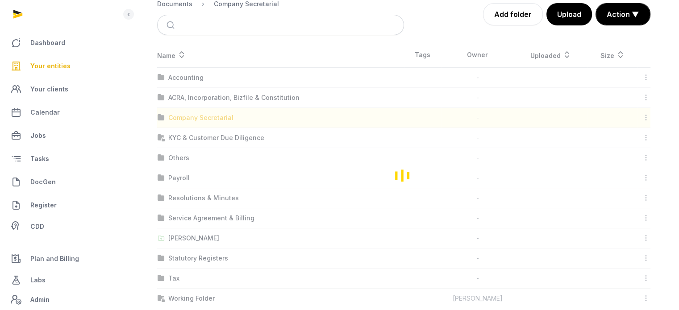
scroll to position [0, 0]
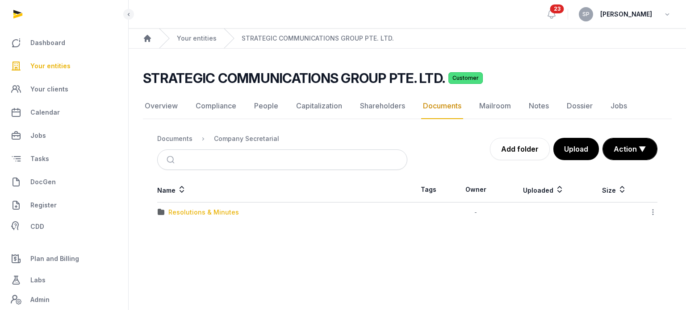
click at [201, 212] on div "Resolutions & Minutes" at bounding box center [203, 212] width 71 height 9
click at [178, 232] on div "2025" at bounding box center [176, 232] width 16 height 9
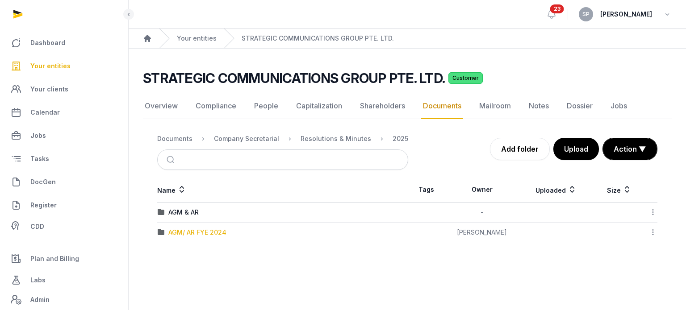
click at [178, 232] on div "AGM/ AR FYE 2024" at bounding box center [197, 232] width 58 height 9
click at [393, 140] on div "2025" at bounding box center [401, 138] width 16 height 9
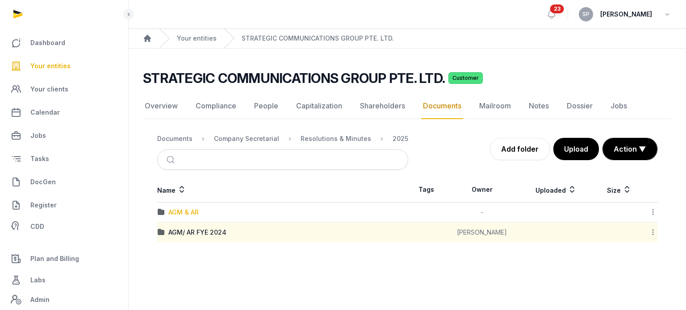
click at [170, 212] on div "AGM & AR" at bounding box center [183, 212] width 30 height 9
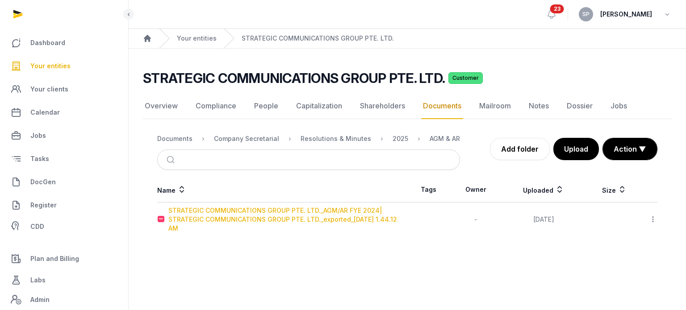
click at [271, 210] on div "STRATEGIC COMMUNICATIONS GROUP PTE. LTD._AGM/AR FYE 2024| STRATEGIC COMMUNICATI…" at bounding box center [287, 219] width 239 height 27
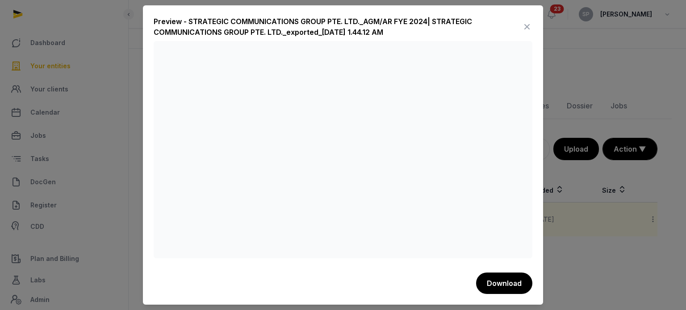
click at [526, 30] on icon at bounding box center [527, 27] width 11 height 14
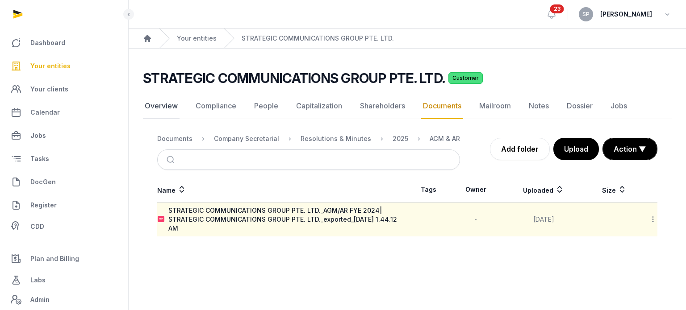
click at [156, 101] on link "Overview" at bounding box center [161, 106] width 37 height 26
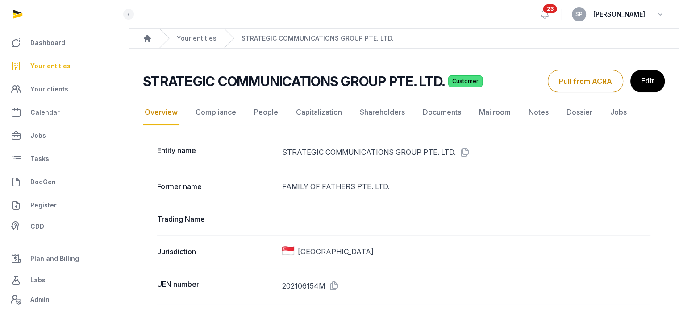
click at [332, 285] on icon at bounding box center [332, 286] width 14 height 14
click at [437, 113] on link "Documents" at bounding box center [442, 113] width 42 height 26
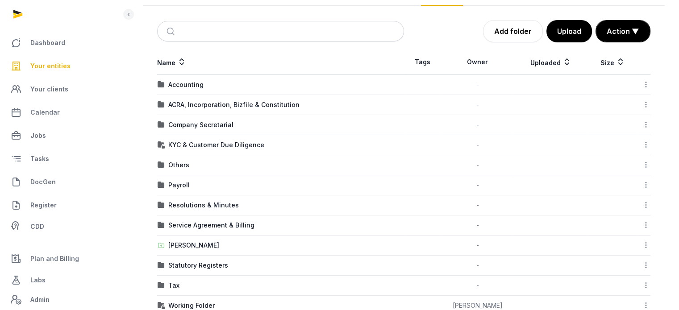
scroll to position [114, 0]
click at [217, 120] on div "Company Secretarial" at bounding box center [200, 124] width 65 height 9
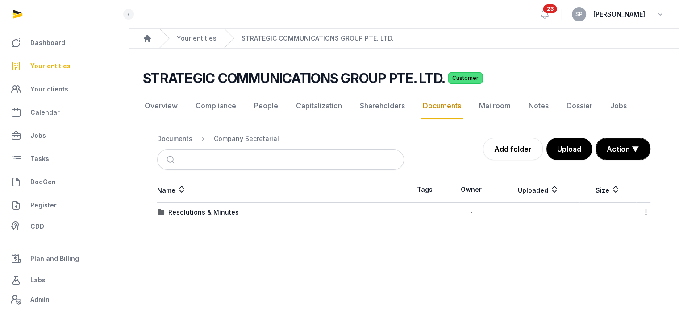
scroll to position [0, 0]
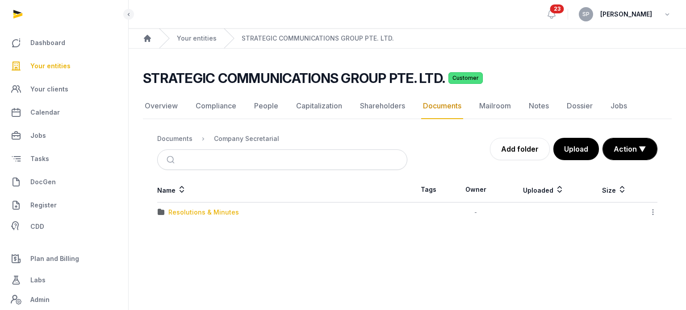
click at [205, 211] on div "Resolutions & Minutes" at bounding box center [203, 212] width 71 height 9
click at [182, 235] on div "2025" at bounding box center [176, 232] width 16 height 9
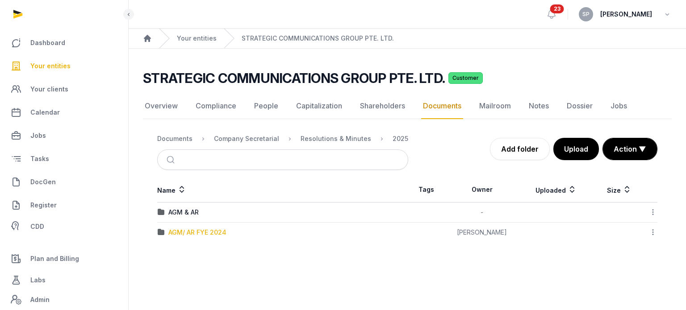
click at [182, 235] on div "AGM/ AR FYE 2024" at bounding box center [197, 232] width 58 height 9
click at [393, 139] on div "2025" at bounding box center [401, 138] width 16 height 9
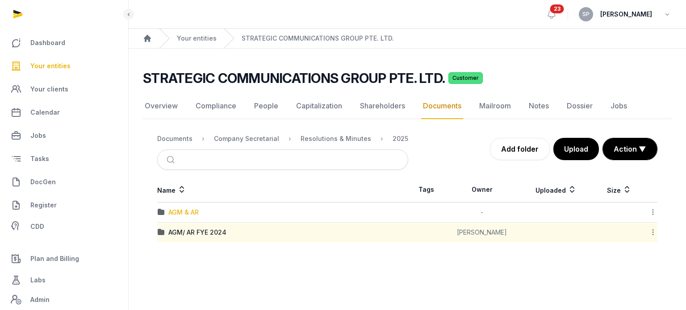
click at [188, 210] on div "AGM & AR" at bounding box center [183, 212] width 30 height 9
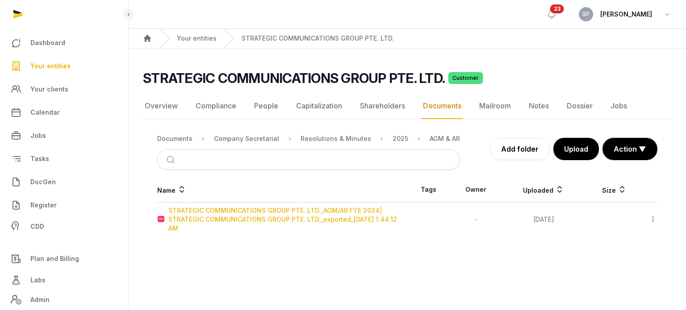
click at [188, 210] on div "STRATEGIC COMMUNICATIONS GROUP PTE. LTD._AGM/AR FYE 2024| STRATEGIC COMMUNICATI…" at bounding box center [287, 219] width 239 height 27
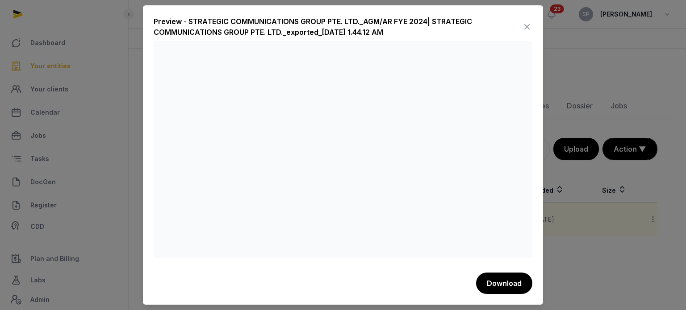
click at [525, 28] on icon at bounding box center [527, 27] width 11 height 14
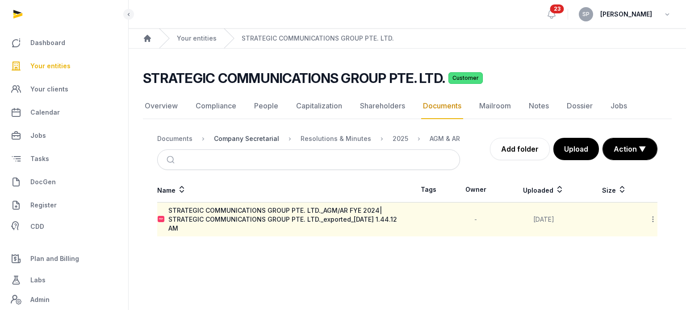
click at [250, 140] on div "Company Secretarial" at bounding box center [246, 138] width 65 height 9
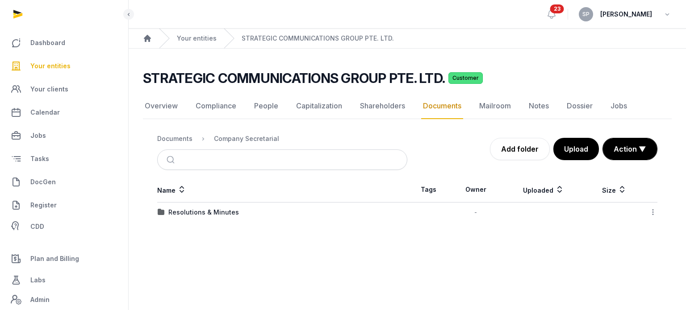
click at [192, 138] on ol "Documents Company Secretarial" at bounding box center [218, 139] width 122 height 11
click at [184, 138] on div "Documents" at bounding box center [174, 138] width 35 height 9
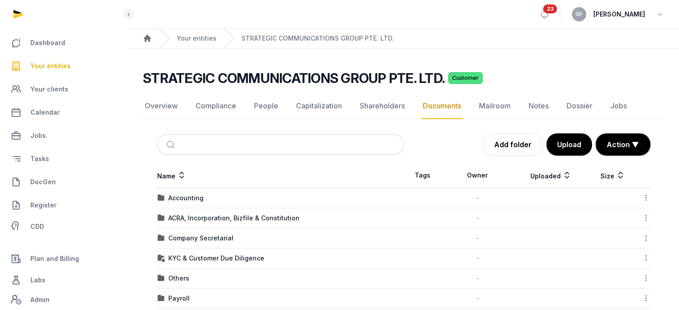
scroll to position [135, 0]
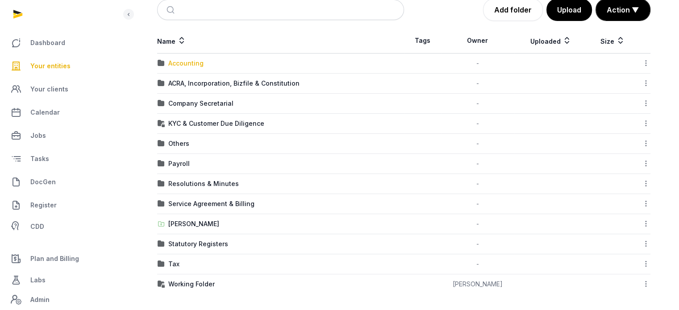
click at [196, 63] on div "Accounting" at bounding box center [185, 63] width 35 height 9
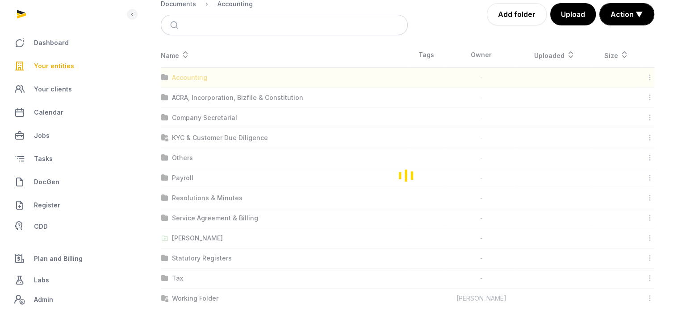
scroll to position [0, 0]
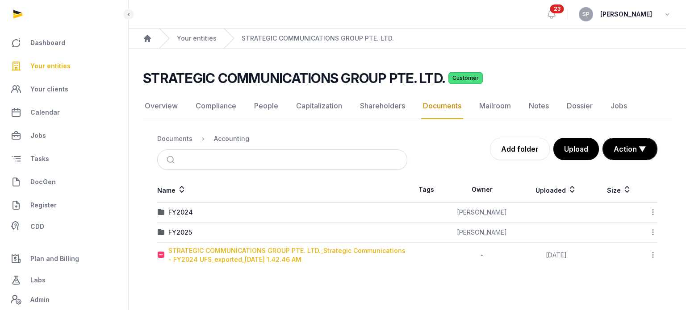
click at [222, 254] on div "STRATEGIC COMMUNICATIONS GROUP PTE. LTD._Strategic Communications - FY2024 UFS_…" at bounding box center [287, 256] width 239 height 18
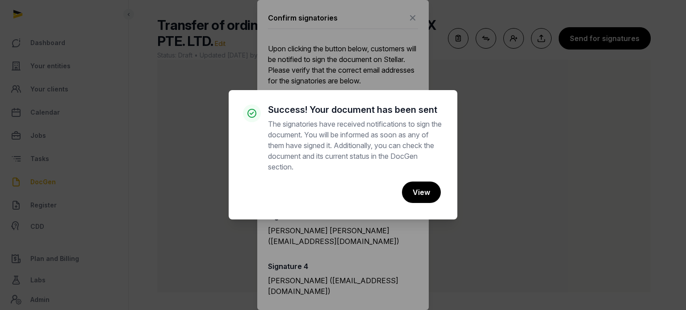
scroll to position [54, 0]
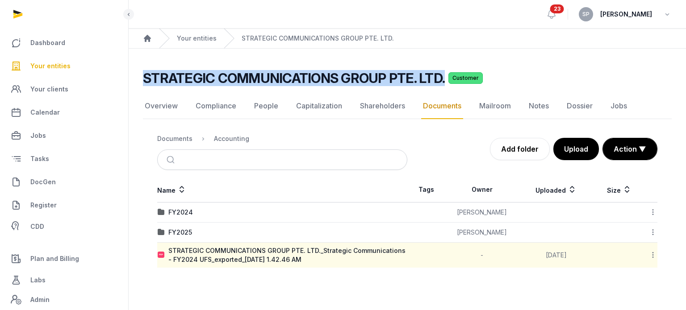
drag, startPoint x: 445, startPoint y: 83, endPoint x: 146, endPoint y: 77, distance: 299.8
click at [146, 77] on div "STRATEGIC COMMUNICATIONS GROUP PTE. LTD. Customer" at bounding box center [404, 78] width 522 height 16
copy h2 "STRATEGIC COMMUNICATIONS GROUP PTE. LTD."
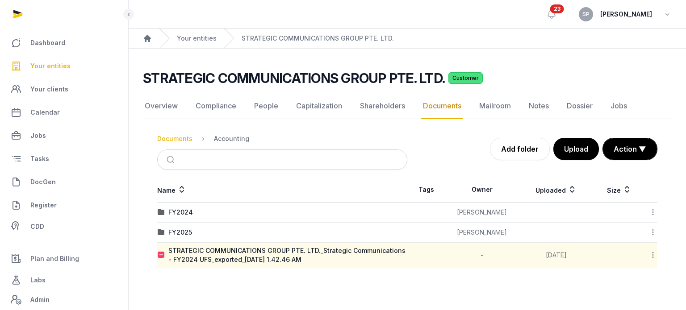
click at [186, 141] on div "Documents" at bounding box center [174, 138] width 35 height 9
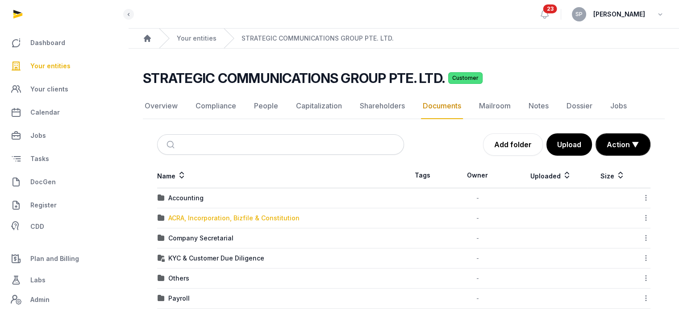
click at [211, 216] on div "ACRA, Incorporation, Bizfile & Constitution" at bounding box center [233, 218] width 131 height 9
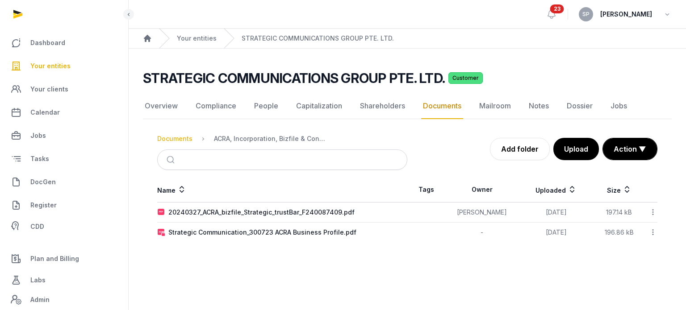
click at [176, 135] on div "Documents" at bounding box center [174, 138] width 35 height 9
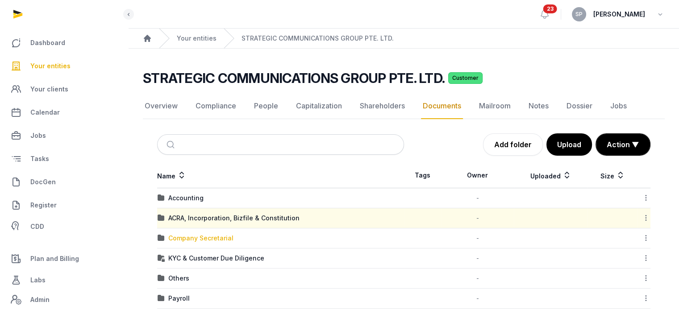
click at [213, 239] on div "Company Secretarial" at bounding box center [200, 238] width 65 height 9
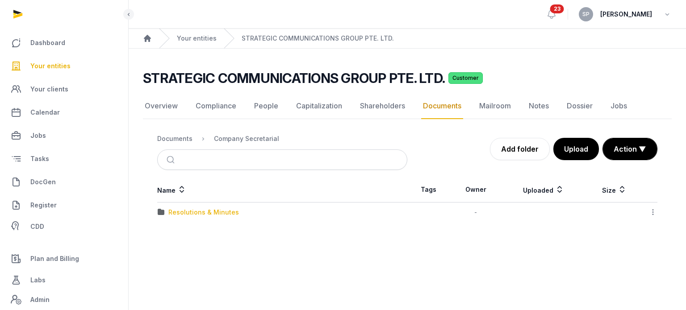
click at [211, 215] on div "Resolutions & Minutes" at bounding box center [203, 212] width 71 height 9
click at [179, 232] on div "2025" at bounding box center [176, 232] width 16 height 9
click at [653, 212] on icon at bounding box center [653, 212] width 8 height 9
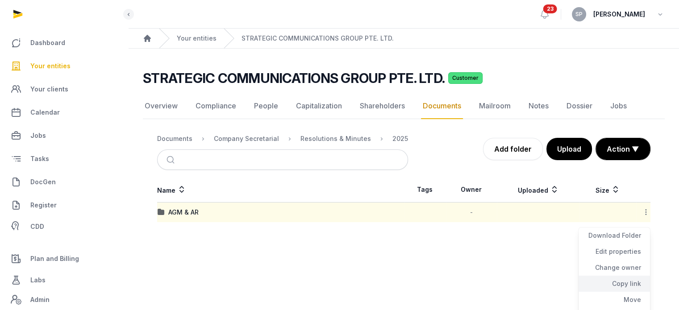
click at [637, 282] on div "Copy link" at bounding box center [614, 284] width 71 height 16
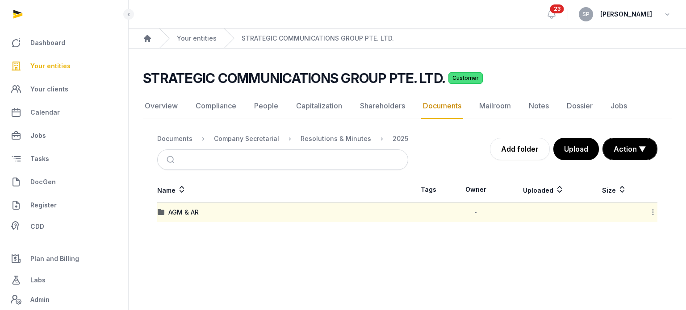
click at [654, 213] on icon at bounding box center [653, 212] width 8 height 9
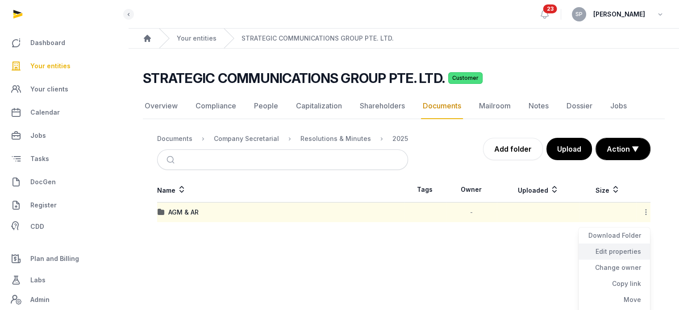
click at [626, 246] on div "Edit properties" at bounding box center [614, 252] width 71 height 16
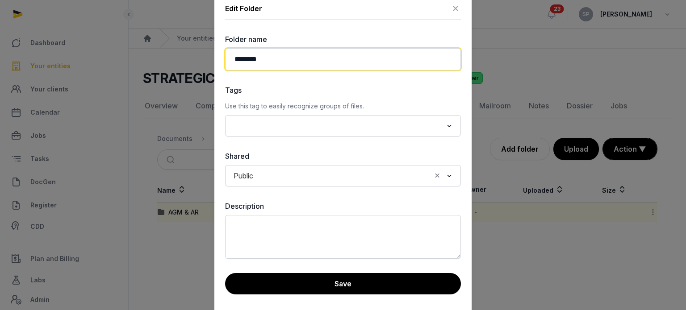
click at [289, 63] on input "********" at bounding box center [343, 59] width 236 height 22
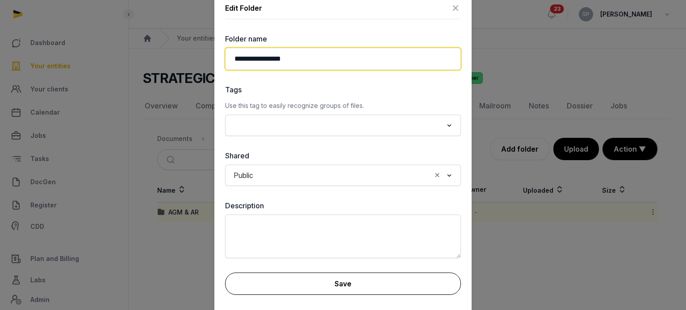
type input "**********"
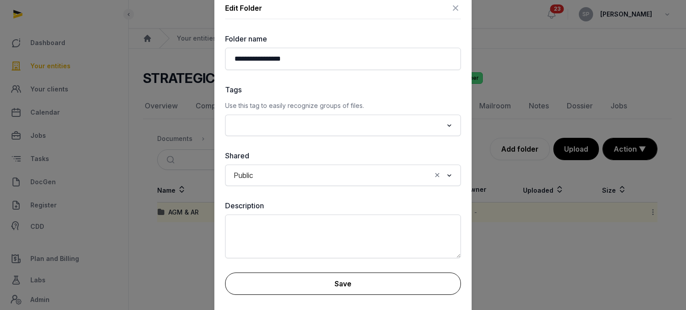
click at [333, 280] on button "Save" at bounding box center [343, 284] width 236 height 22
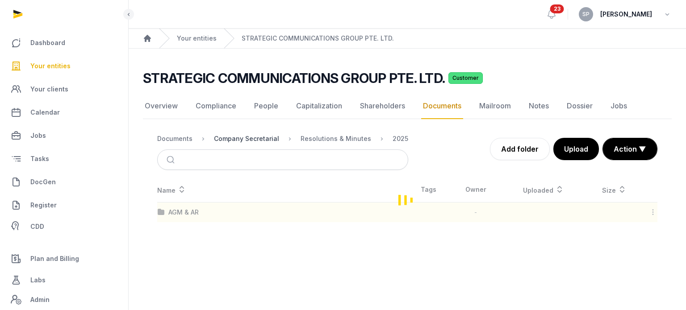
click at [264, 137] on div "Company Secretarial" at bounding box center [246, 138] width 65 height 9
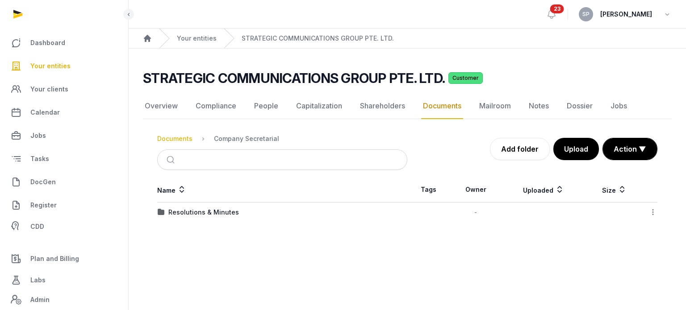
click at [191, 138] on div "Documents" at bounding box center [174, 138] width 35 height 9
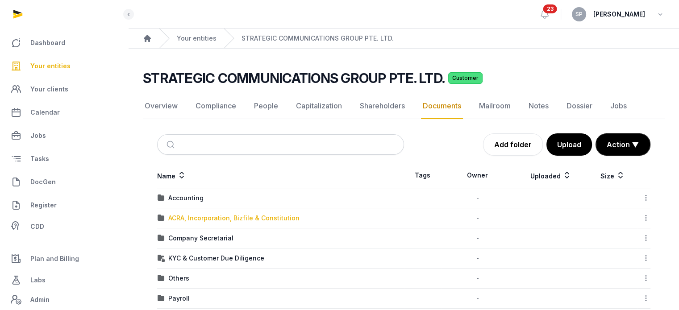
click at [191, 219] on div "ACRA, Incorporation, Bizfile & Constitution" at bounding box center [233, 218] width 131 height 9
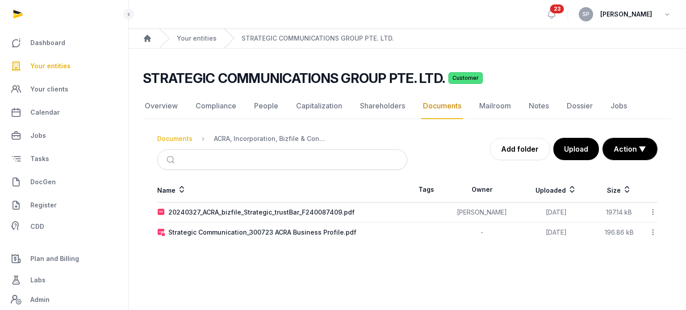
click at [170, 142] on div "Documents" at bounding box center [174, 138] width 35 height 9
